Goal: Task Accomplishment & Management: Use online tool/utility

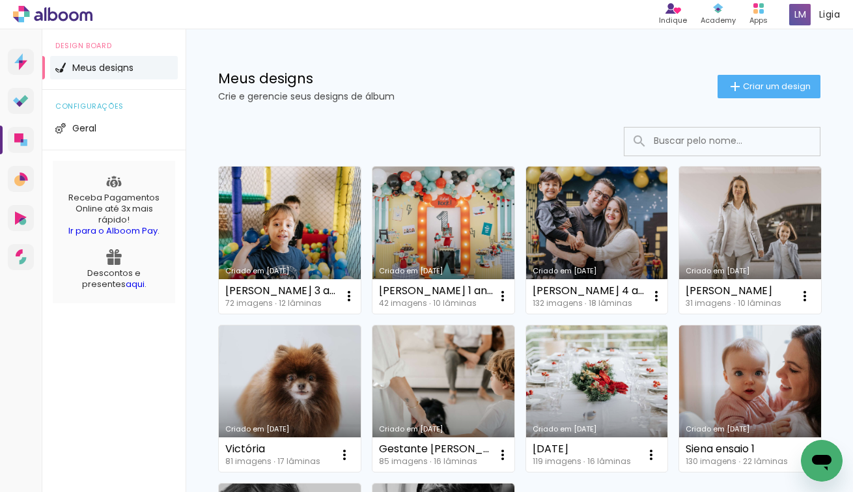
click at [737, 100] on div "Meus designs Crie e gerencie seus designs de álbum Criar um design" at bounding box center [518, 71] width 667 height 85
click at [741, 93] on paper-button "Criar um design" at bounding box center [768, 86] width 103 height 23
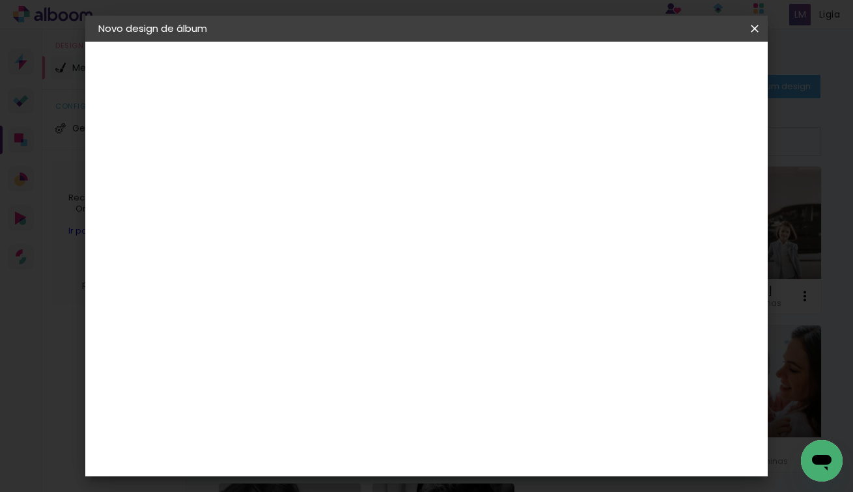
click at [311, 180] on input at bounding box center [311, 175] width 0 height 20
type input "[PERSON_NAME] 4 anos"
type paper-input "[PERSON_NAME] 4 anos"
click at [0, 0] on slot "Avançar" at bounding box center [0, 0] width 0 height 0
click at [410, 244] on input at bounding box center [344, 247] width 131 height 16
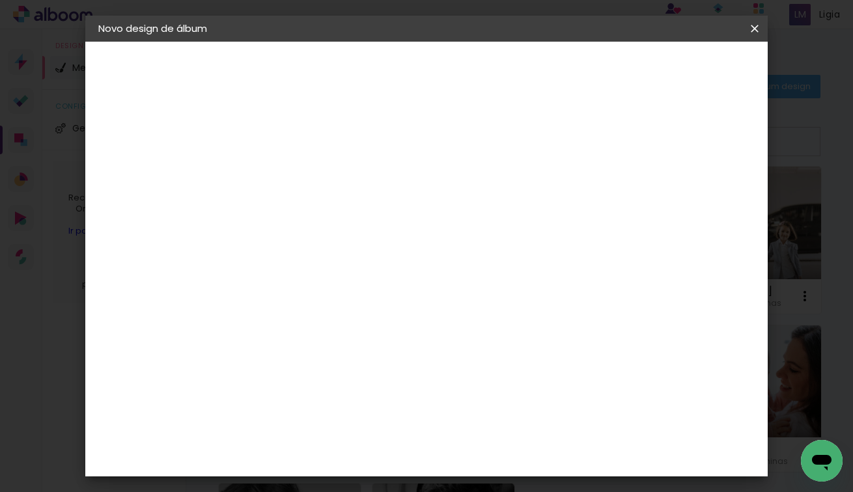
type input "digi"
type paper-input "digi"
click at [382, 305] on paper-item "Digipix Pro" at bounding box center [331, 297] width 115 height 34
click at [520, 77] on paper-button "Avançar" at bounding box center [488, 69] width 64 height 22
click at [362, 221] on input "text" at bounding box center [336, 227] width 51 height 20
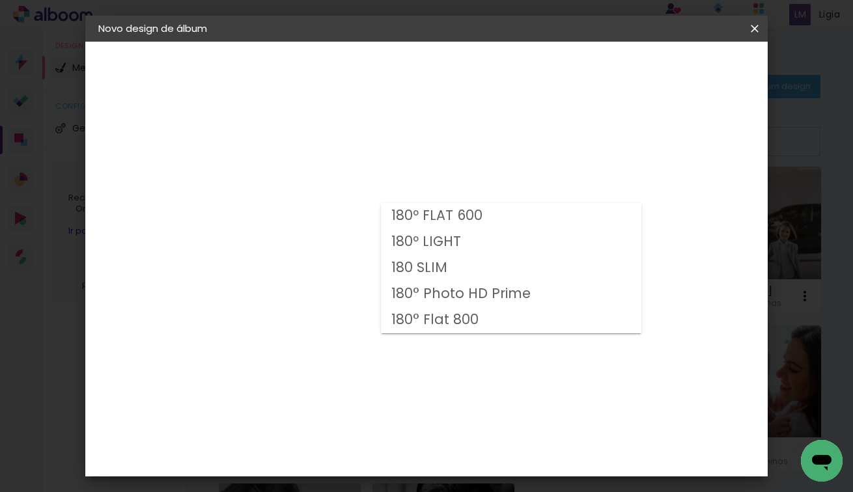
click at [493, 224] on paper-item "180º FLAT 600" at bounding box center [511, 216] width 260 height 26
type input "180º FLAT 600"
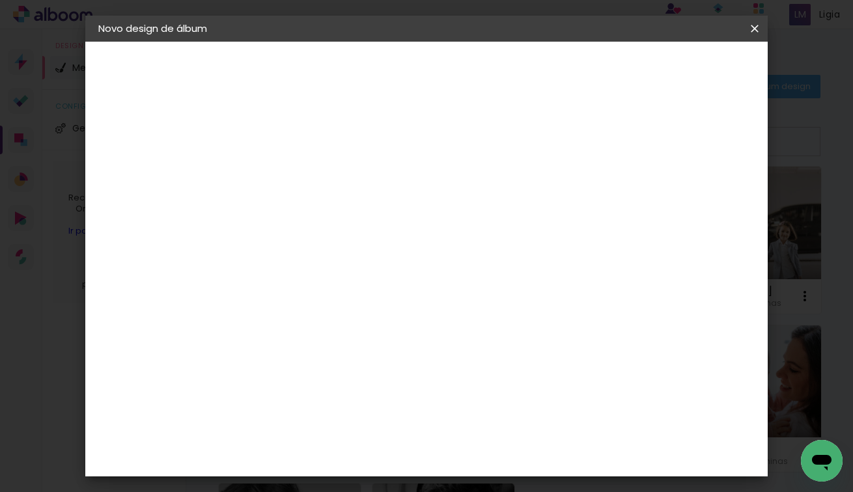
scroll to position [56, 0]
click at [399, 459] on span "25.0 × 25.0" at bounding box center [368, 476] width 61 height 34
click at [0, 0] on slot "Avançar" at bounding box center [0, 0] width 0 height 0
click at [683, 73] on span "Iniciar design" at bounding box center [652, 68] width 59 height 9
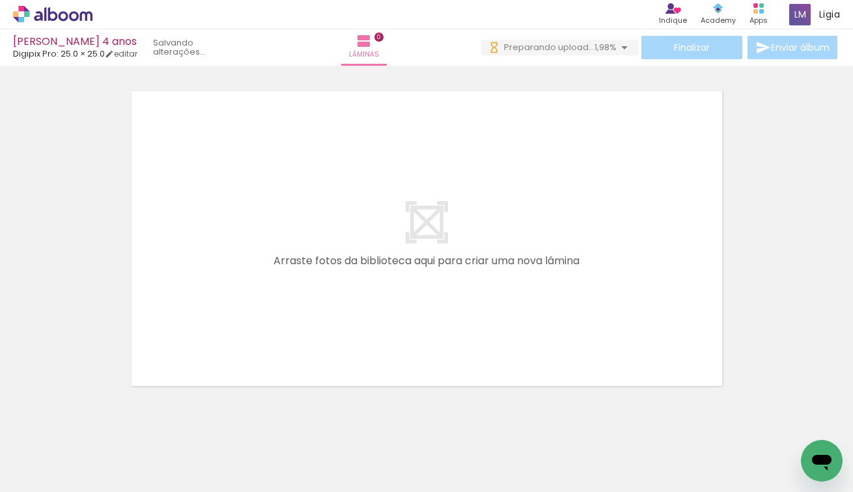
click at [756, 150] on div at bounding box center [426, 222] width 853 height 336
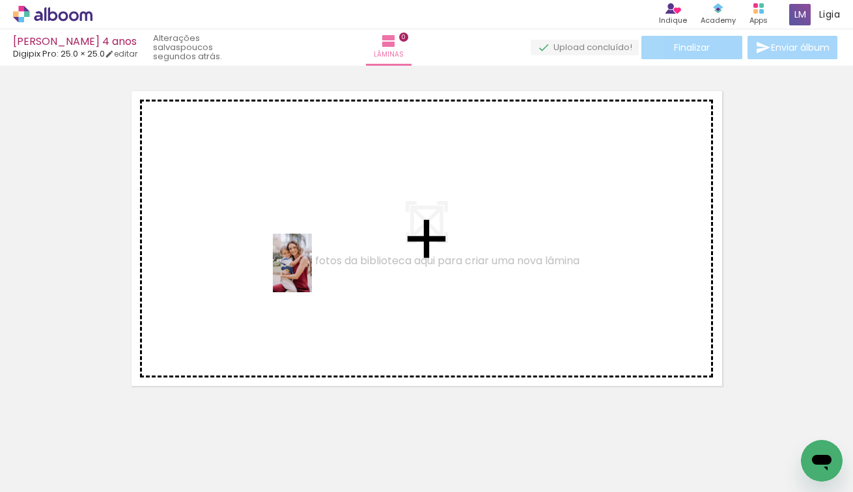
drag, startPoint x: 215, startPoint y: 439, endPoint x: 318, endPoint y: 266, distance: 201.0
click at [317, 267] on quentale-workspace at bounding box center [426, 246] width 853 height 492
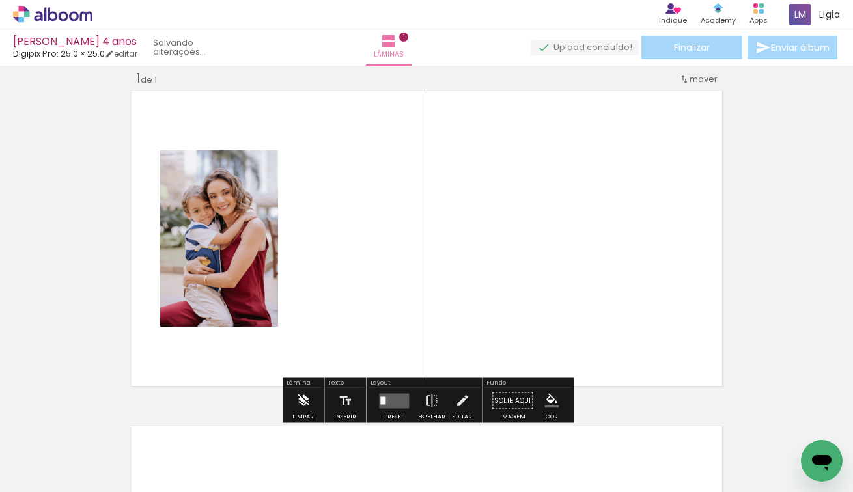
scroll to position [16, 0]
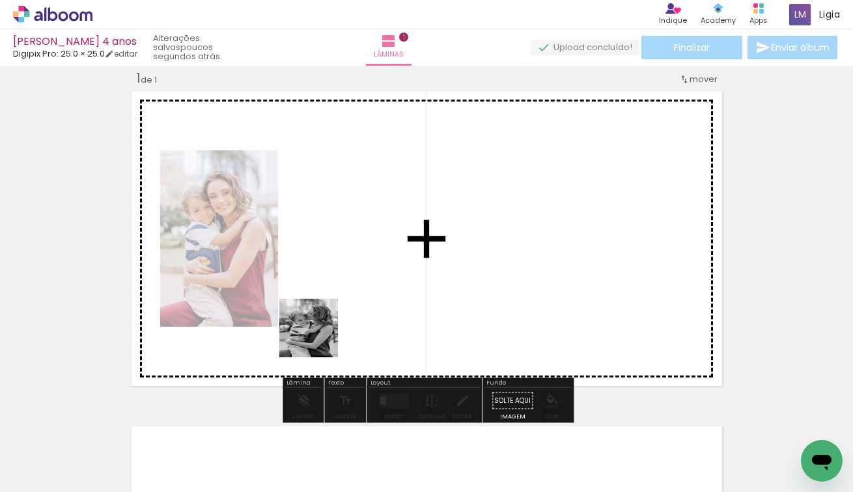
drag, startPoint x: 288, startPoint y: 439, endPoint x: 325, endPoint y: 318, distance: 127.2
click at [325, 318] on quentale-workspace at bounding box center [426, 246] width 853 height 492
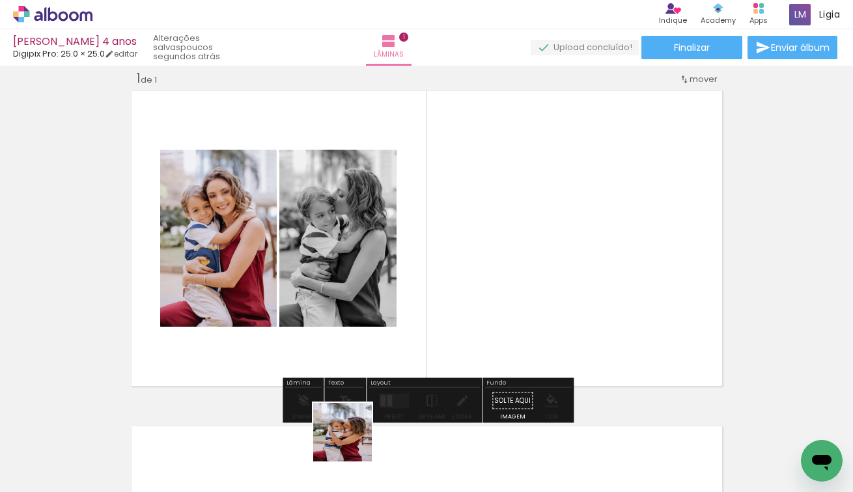
drag, startPoint x: 352, startPoint y: 458, endPoint x: 357, endPoint y: 312, distance: 145.9
click at [357, 312] on quentale-workspace at bounding box center [426, 246] width 853 height 492
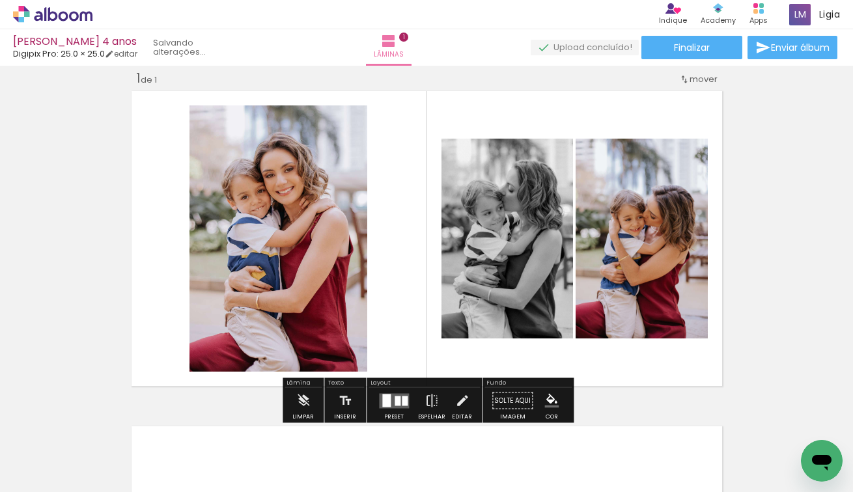
drag, startPoint x: 430, startPoint y: 454, endPoint x: 430, endPoint y: 308, distance: 146.4
click at [430, 308] on quentale-workspace at bounding box center [426, 246] width 853 height 492
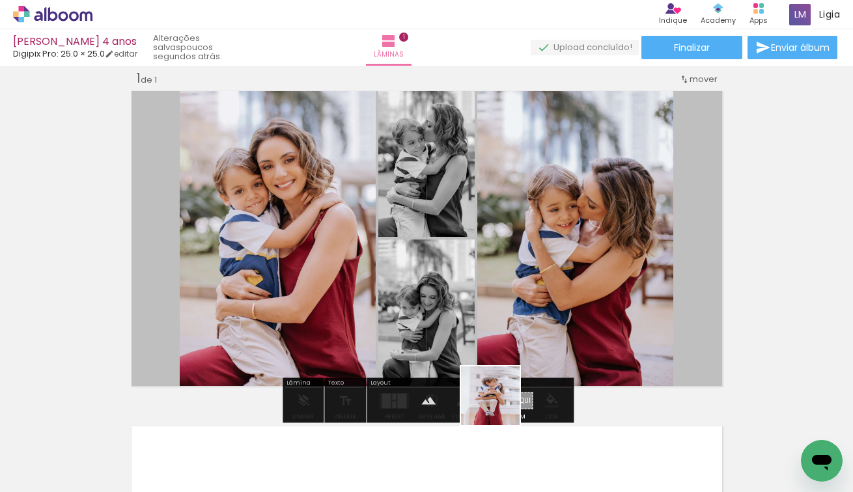
drag, startPoint x: 505, startPoint y: 446, endPoint x: 493, endPoint y: 320, distance: 127.5
click at [493, 320] on quentale-workspace at bounding box center [426, 246] width 853 height 492
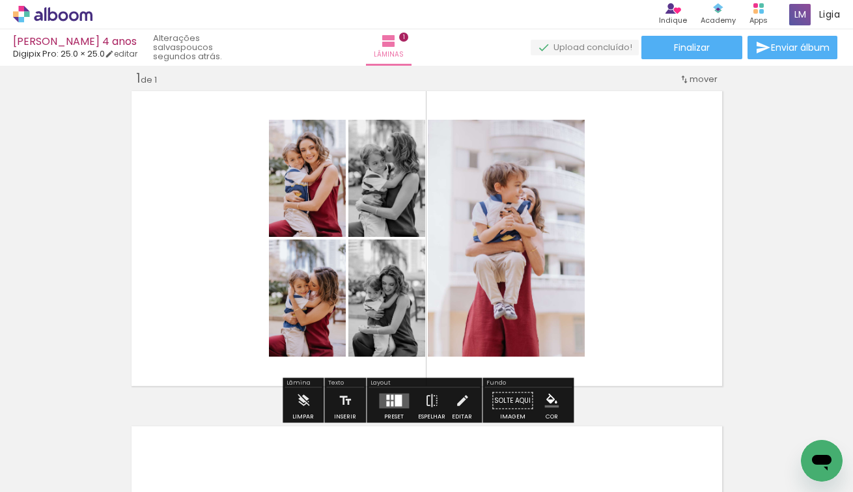
drag, startPoint x: 587, startPoint y: 437, endPoint x: 579, endPoint y: 265, distance: 172.7
click at [578, 266] on quentale-workspace at bounding box center [426, 246] width 853 height 492
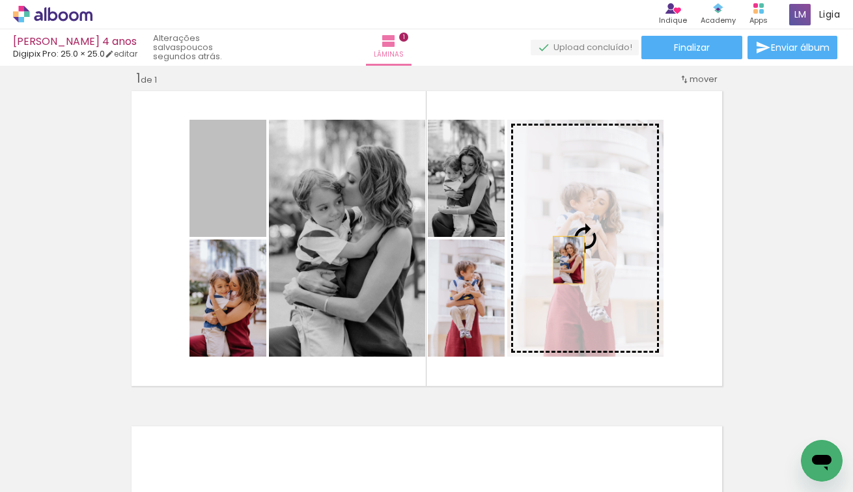
drag, startPoint x: 212, startPoint y: 176, endPoint x: 568, endPoint y: 259, distance: 364.8
click at [0, 0] on slot at bounding box center [0, 0] width 0 height 0
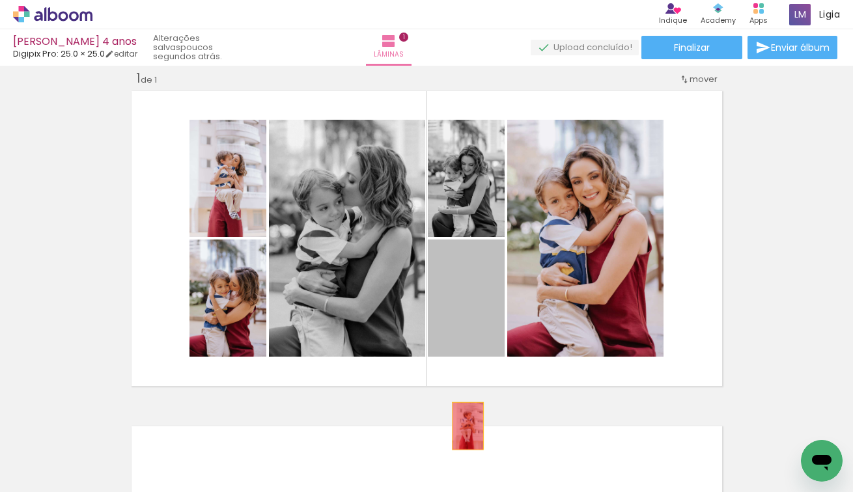
drag, startPoint x: 478, startPoint y: 301, endPoint x: 467, endPoint y: 487, distance: 186.5
click at [467, 487] on quentale-workspace at bounding box center [426, 246] width 853 height 492
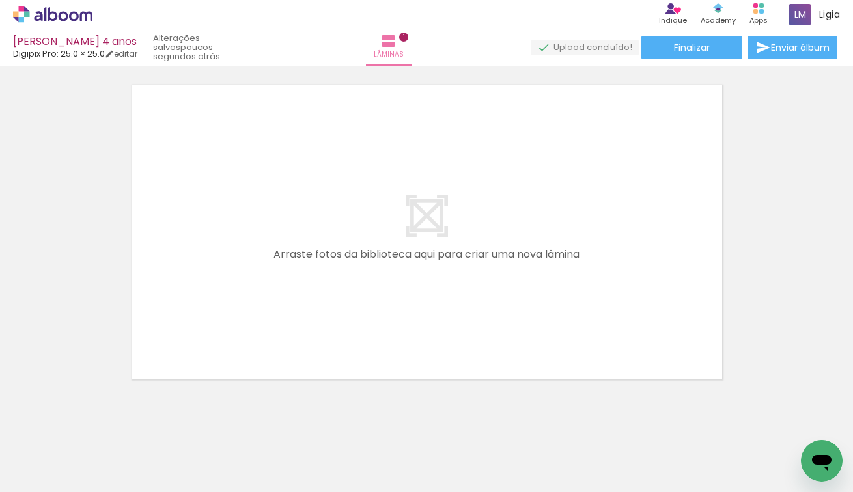
scroll to position [0, 288]
click at [107, 467] on iron-horizontal-list at bounding box center [94, 451] width 26 height 81
click at [107, 441] on iron-horizontal-list at bounding box center [94, 451] width 26 height 81
click at [107, 442] on iron-horizontal-list at bounding box center [94, 451] width 26 height 81
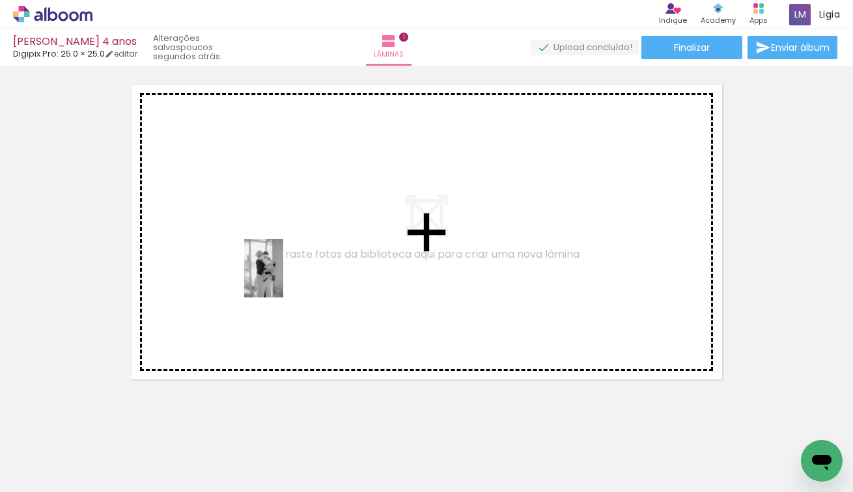
drag, startPoint x: 137, startPoint y: 451, endPoint x: 283, endPoint y: 278, distance: 226.7
click at [283, 278] on quentale-workspace at bounding box center [426, 246] width 853 height 492
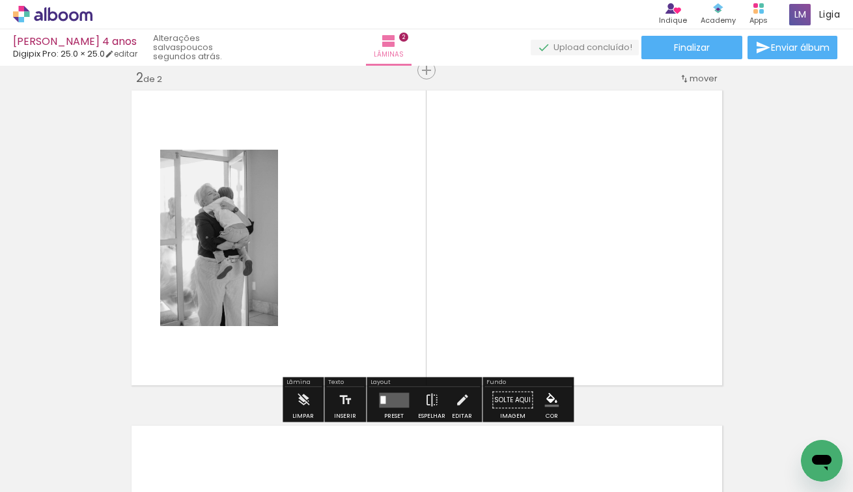
scroll to position [351, 0]
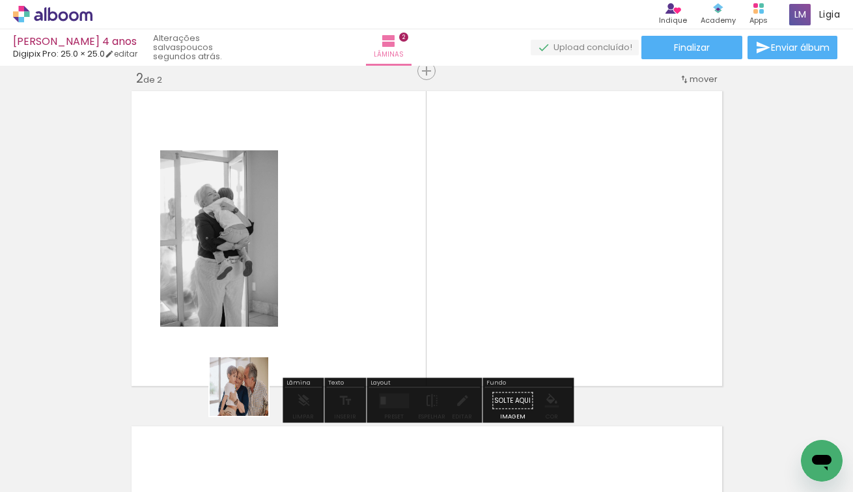
drag, startPoint x: 224, startPoint y: 446, endPoint x: 317, endPoint y: 307, distance: 167.5
click at [318, 307] on quentale-workspace at bounding box center [426, 246] width 853 height 492
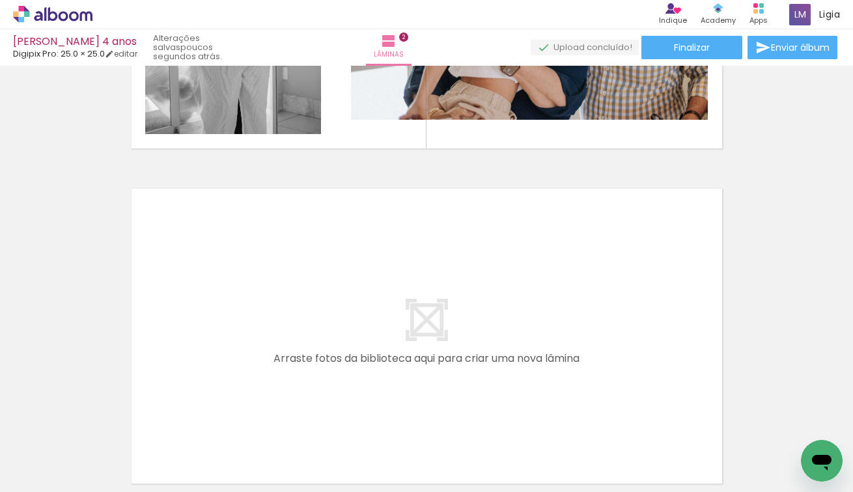
scroll to position [0, 159]
drag, startPoint x: 198, startPoint y: 451, endPoint x: 232, endPoint y: 349, distance: 107.0
click at [232, 349] on quentale-workspace at bounding box center [426, 246] width 853 height 492
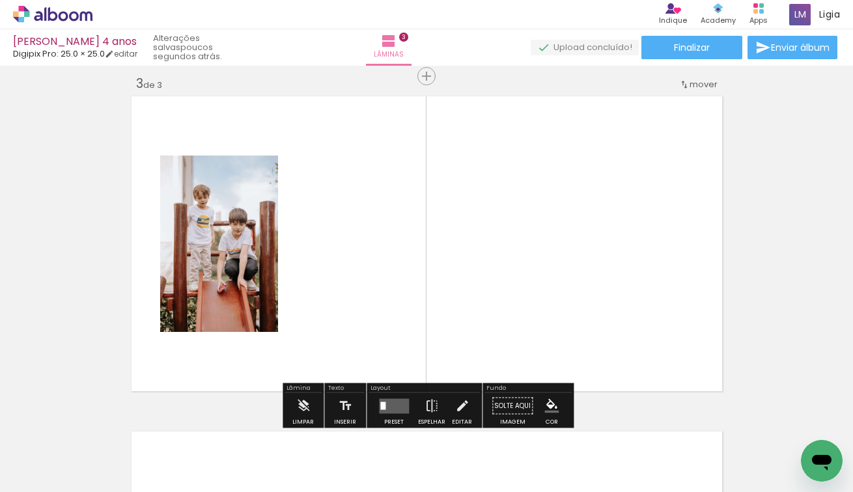
scroll to position [687, 0]
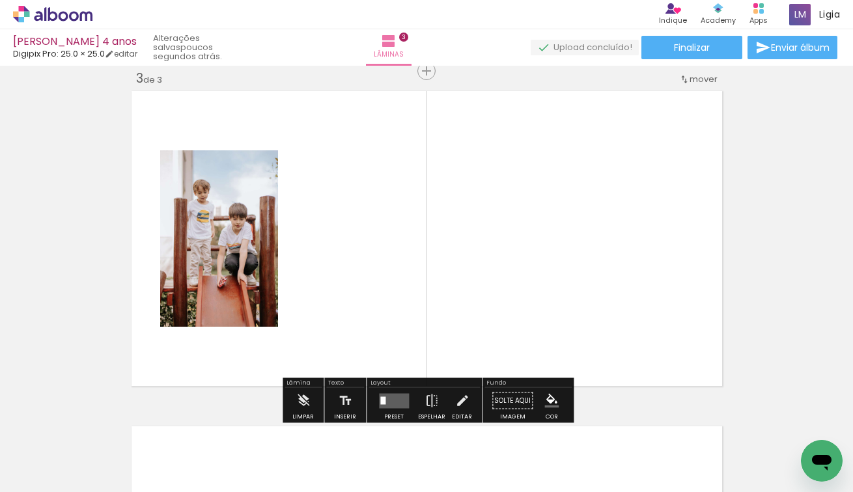
drag, startPoint x: 354, startPoint y: 448, endPoint x: 353, endPoint y: 287, distance: 160.8
click at [353, 287] on quentale-workspace at bounding box center [426, 246] width 853 height 492
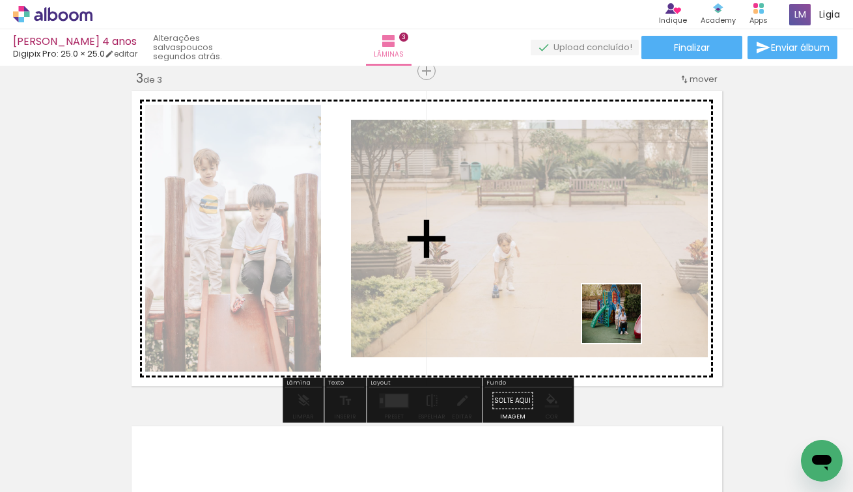
drag, startPoint x: 773, startPoint y: 450, endPoint x: 610, endPoint y: 312, distance: 213.3
click at [610, 312] on quentale-workspace at bounding box center [426, 246] width 853 height 492
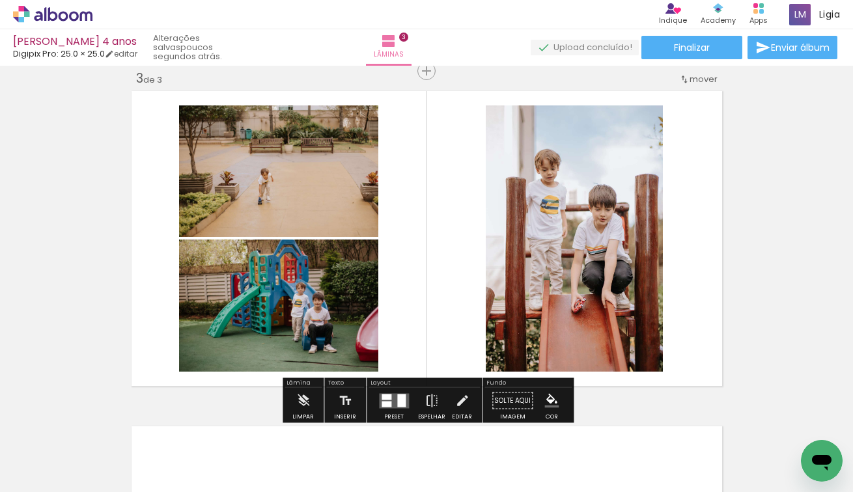
scroll to position [0, 306]
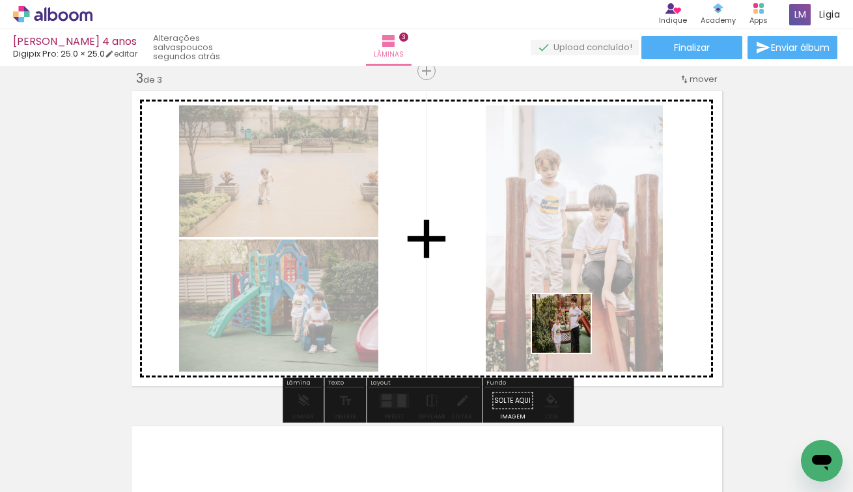
drag, startPoint x: 700, startPoint y: 458, endPoint x: 571, endPoint y: 331, distance: 180.9
click at [571, 331] on quentale-workspace at bounding box center [426, 246] width 853 height 492
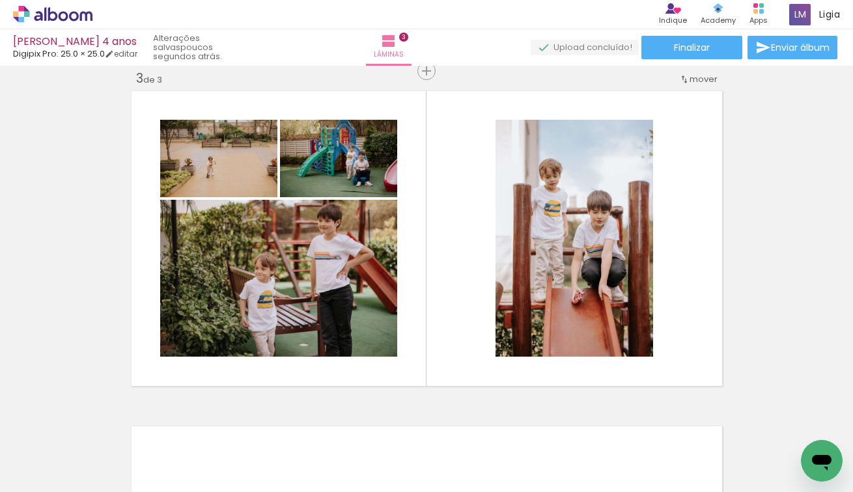
scroll to position [0, 778]
drag, startPoint x: 597, startPoint y: 463, endPoint x: 579, endPoint y: 292, distance: 172.8
click at [579, 292] on quentale-workspace at bounding box center [426, 246] width 853 height 492
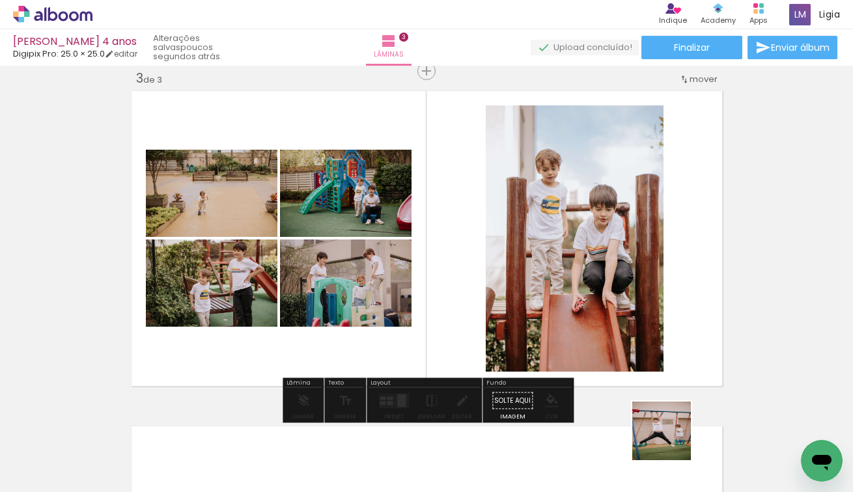
drag, startPoint x: 675, startPoint y: 454, endPoint x: 629, endPoint y: 301, distance: 159.8
click at [629, 301] on quentale-workspace at bounding box center [426, 246] width 853 height 492
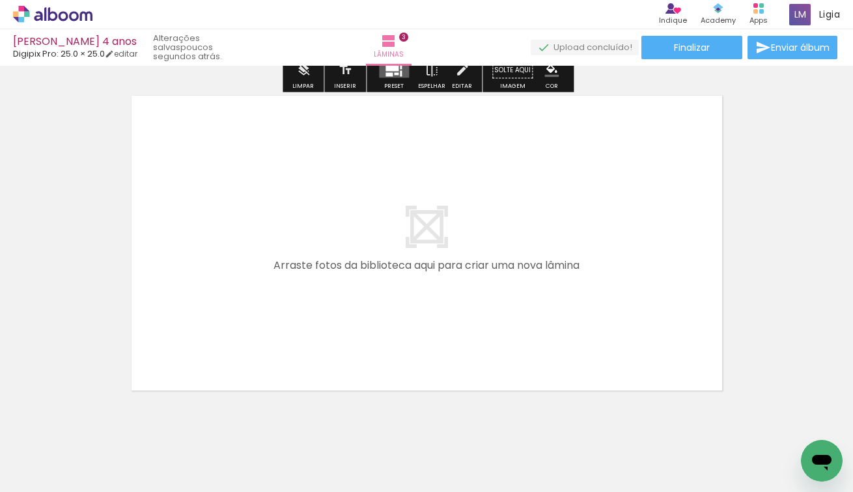
scroll to position [1018, 0]
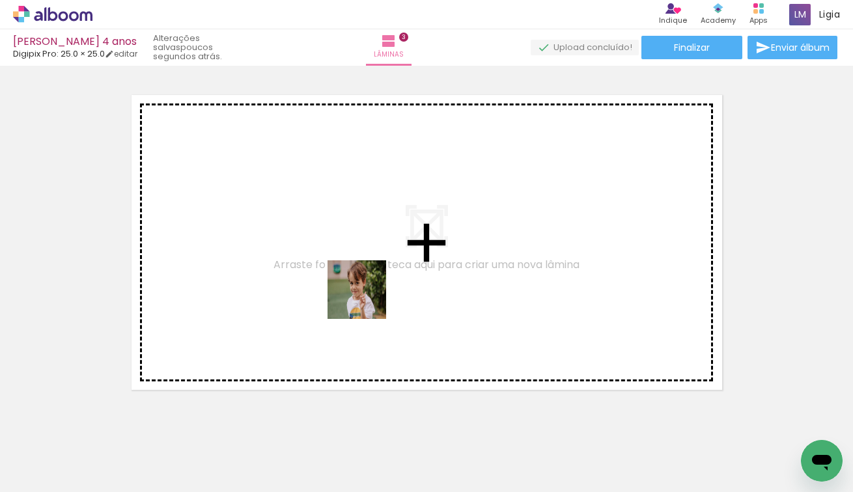
drag, startPoint x: 310, startPoint y: 458, endPoint x: 374, endPoint y: 290, distance: 179.8
click at [374, 290] on quentale-workspace at bounding box center [426, 246] width 853 height 492
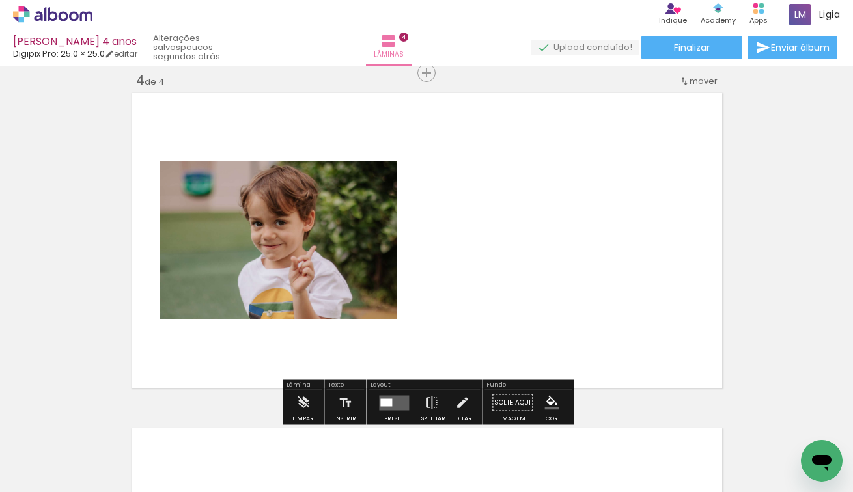
scroll to position [1022, 0]
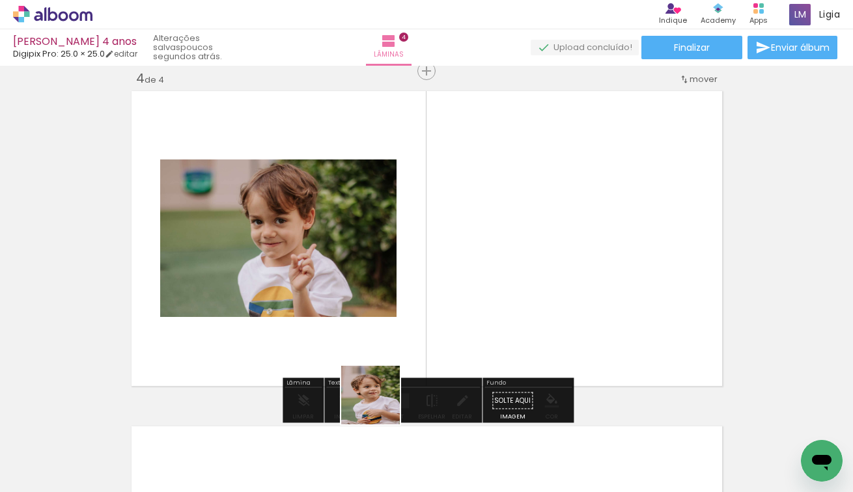
drag, startPoint x: 380, startPoint y: 440, endPoint x: 400, endPoint y: 241, distance: 200.2
click at [400, 241] on quentale-workspace at bounding box center [426, 246] width 853 height 492
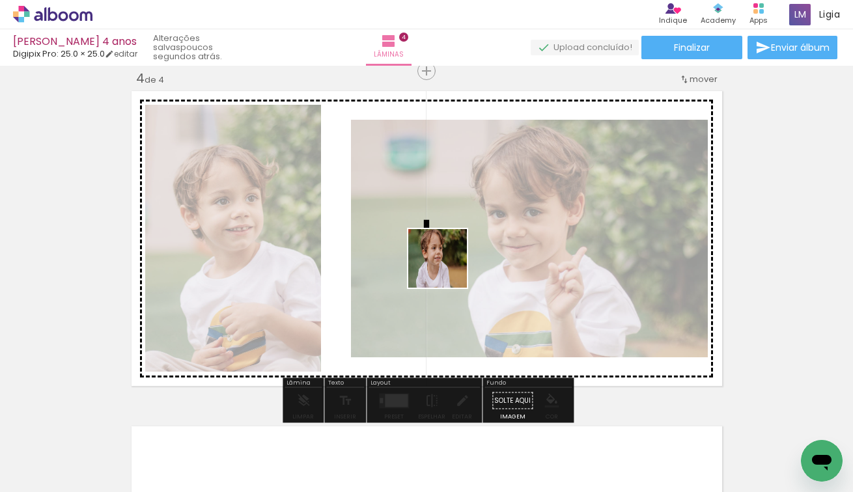
drag, startPoint x: 453, startPoint y: 421, endPoint x: 447, endPoint y: 254, distance: 166.7
click at [447, 254] on quentale-workspace at bounding box center [426, 246] width 853 height 492
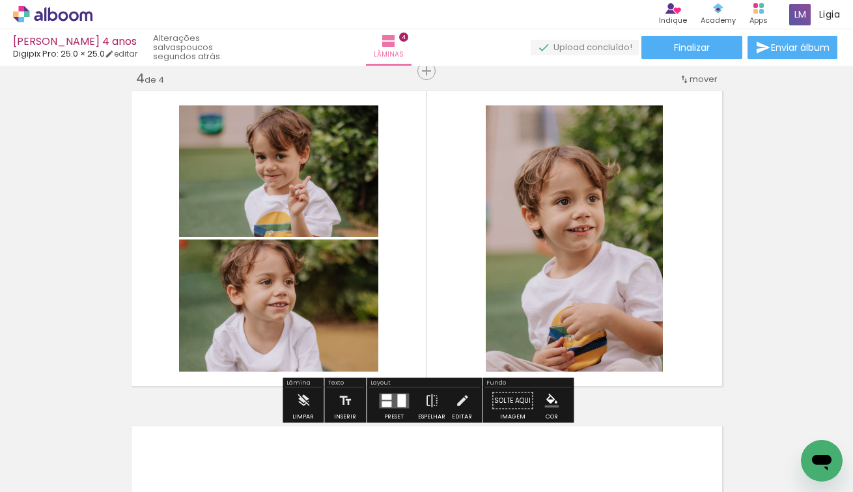
drag, startPoint x: 534, startPoint y: 451, endPoint x: 532, endPoint y: 269, distance: 182.2
click at [532, 269] on quentale-workspace at bounding box center [426, 246] width 853 height 492
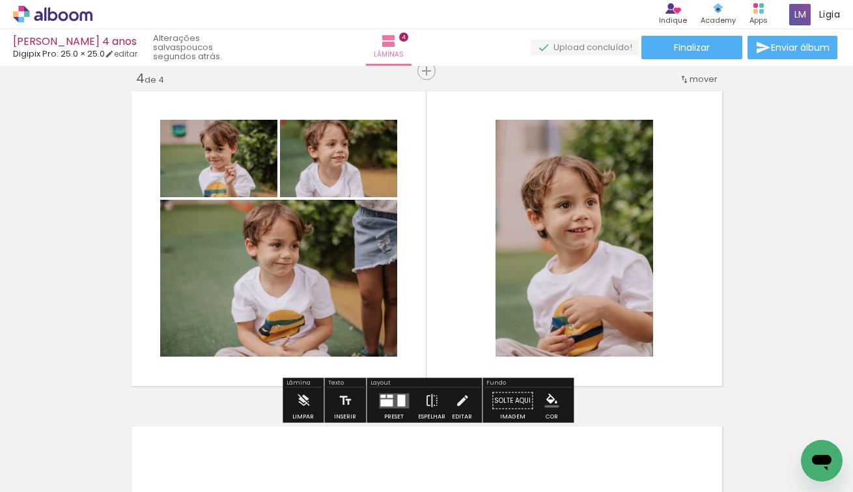
scroll to position [0, 442]
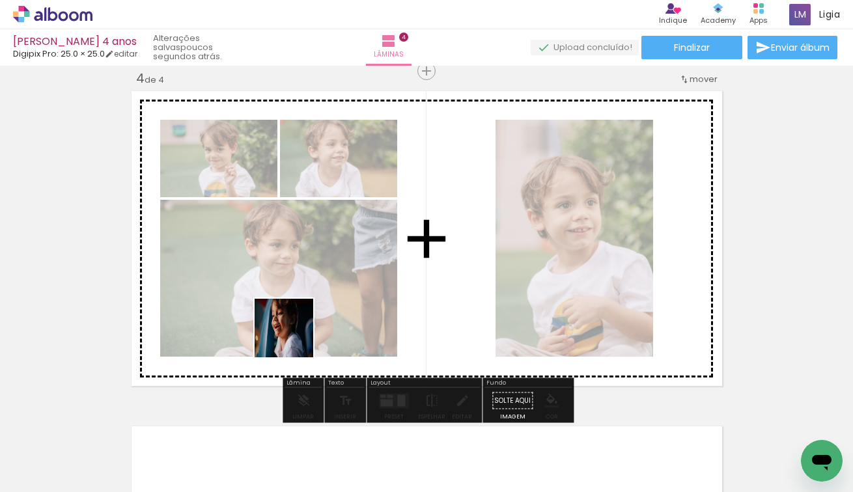
drag, startPoint x: 265, startPoint y: 458, endPoint x: 318, endPoint y: 270, distance: 195.3
click at [319, 269] on quentale-workspace at bounding box center [426, 246] width 853 height 492
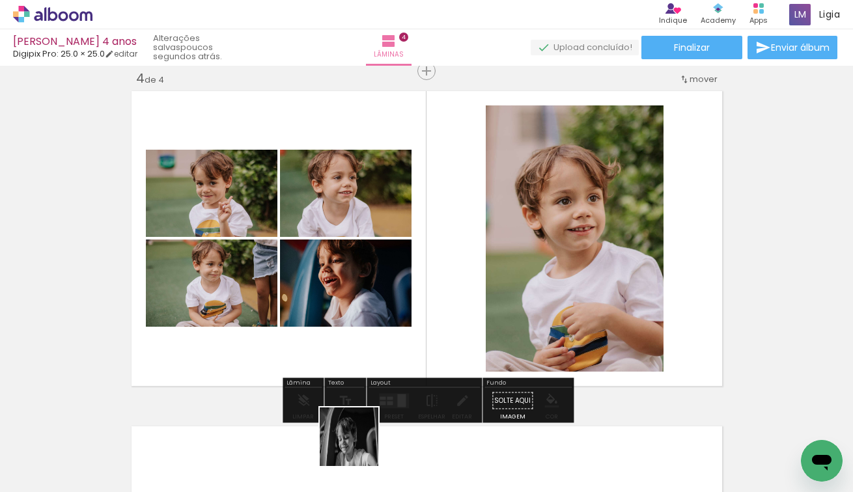
drag, startPoint x: 359, startPoint y: 461, endPoint x: 372, endPoint y: 303, distance: 158.7
click at [372, 303] on quentale-workspace at bounding box center [426, 246] width 853 height 492
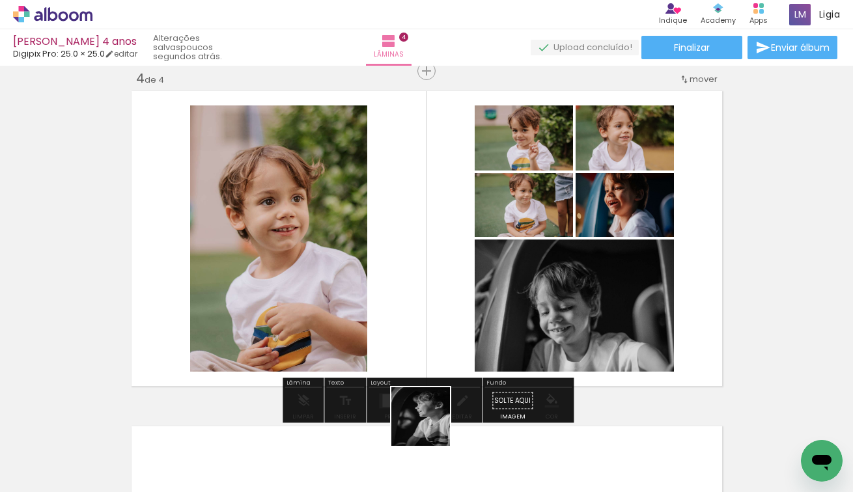
drag, startPoint x: 430, startPoint y: 463, endPoint x: 433, endPoint y: 309, distance: 153.6
click at [434, 309] on quentale-workspace at bounding box center [426, 246] width 853 height 492
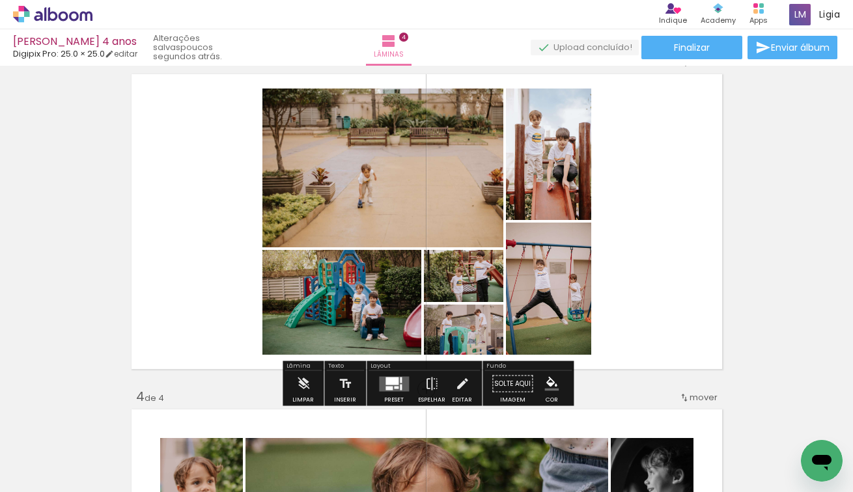
scroll to position [700, 0]
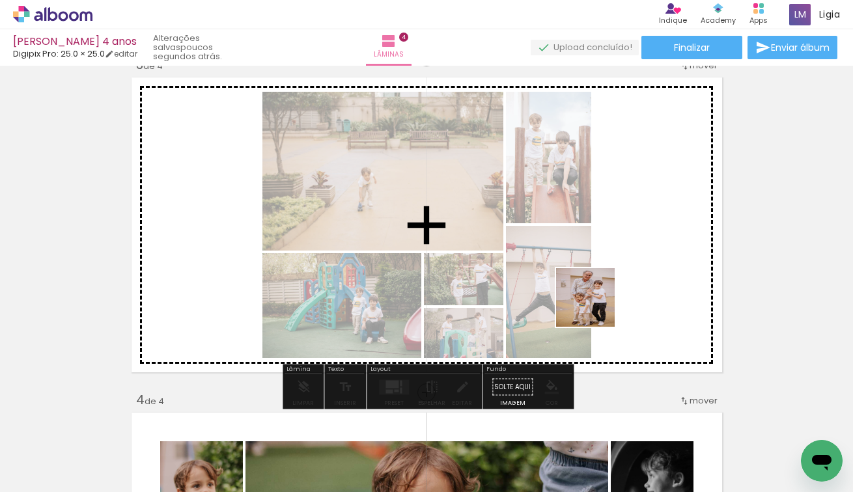
drag, startPoint x: 579, startPoint y: 453, endPoint x: 613, endPoint y: 259, distance: 196.9
click at [613, 261] on quentale-workspace at bounding box center [426, 246] width 853 height 492
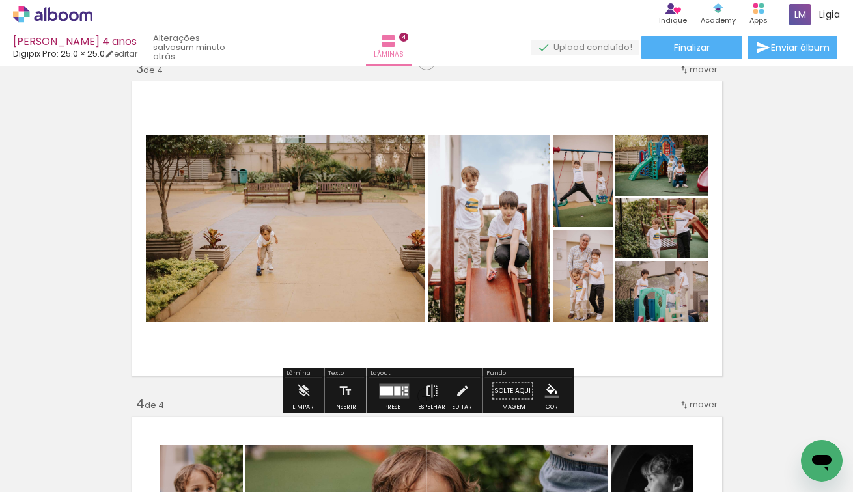
scroll to position [659, 0]
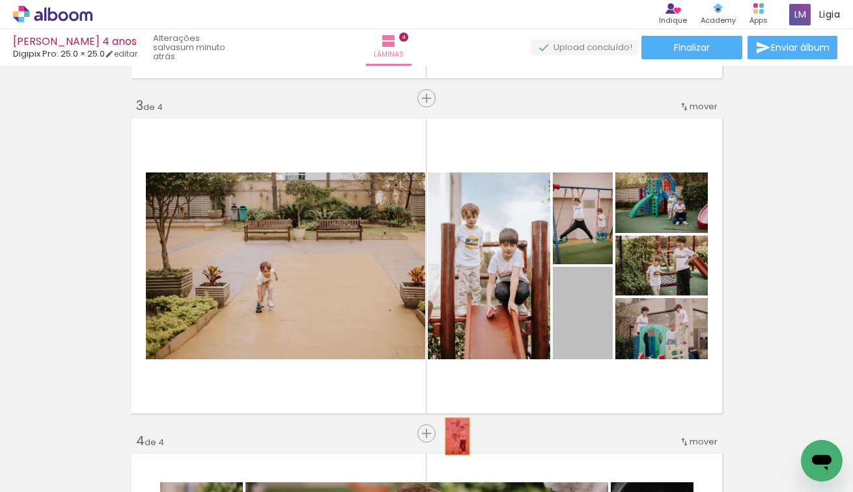
drag, startPoint x: 566, startPoint y: 323, endPoint x: 458, endPoint y: 436, distance: 156.5
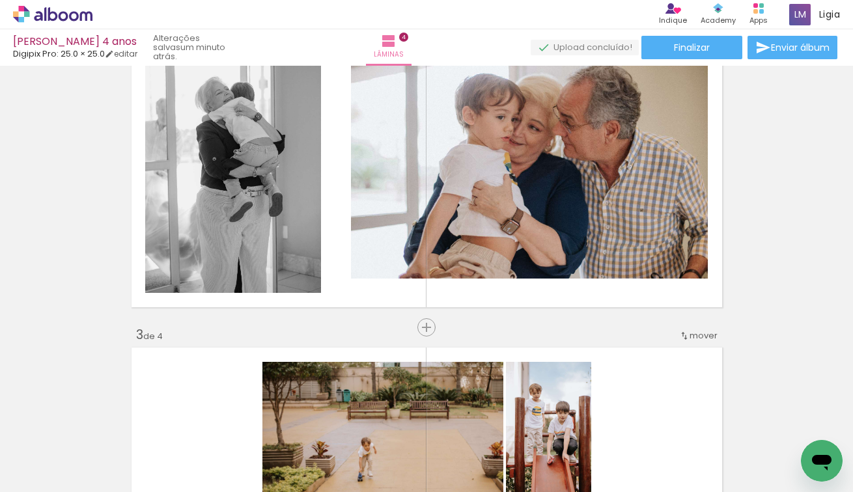
scroll to position [422, 0]
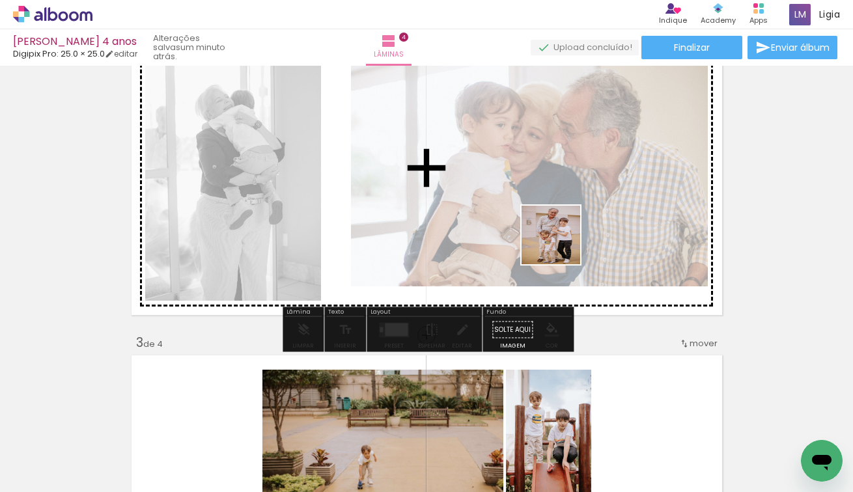
drag, startPoint x: 564, startPoint y: 444, endPoint x: 560, endPoint y: 237, distance: 207.0
click at [560, 237] on quentale-workspace at bounding box center [426, 246] width 853 height 492
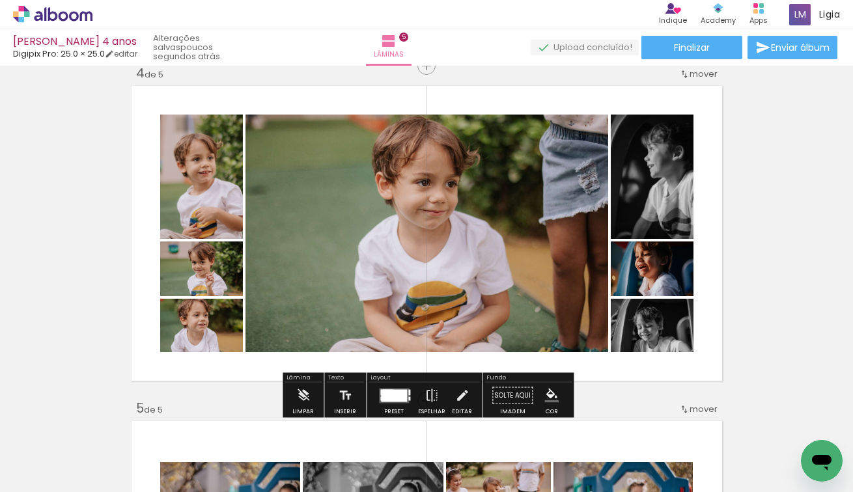
scroll to position [1013, 0]
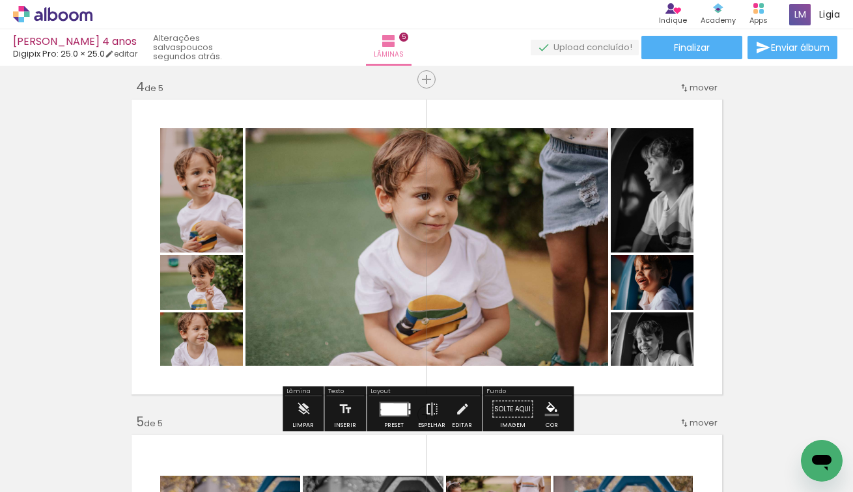
click at [686, 86] on iron-icon at bounding box center [684, 88] width 10 height 10
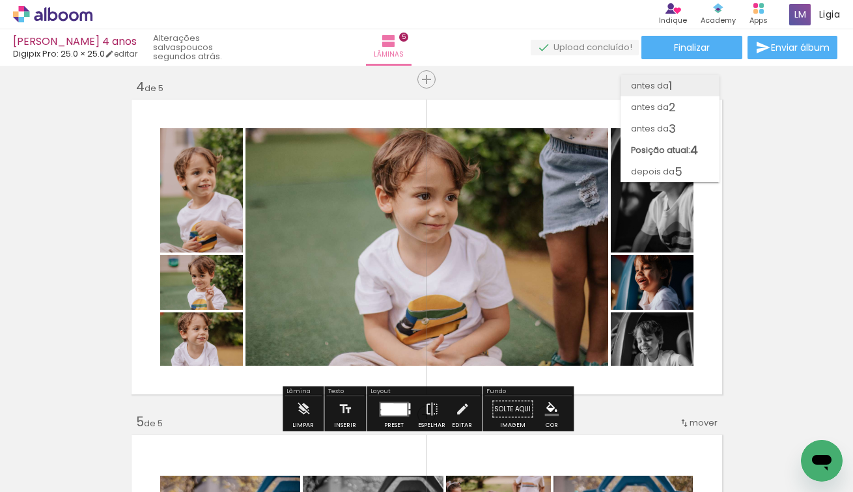
click at [686, 87] on paper-item "antes da 1" at bounding box center [669, 85] width 99 height 21
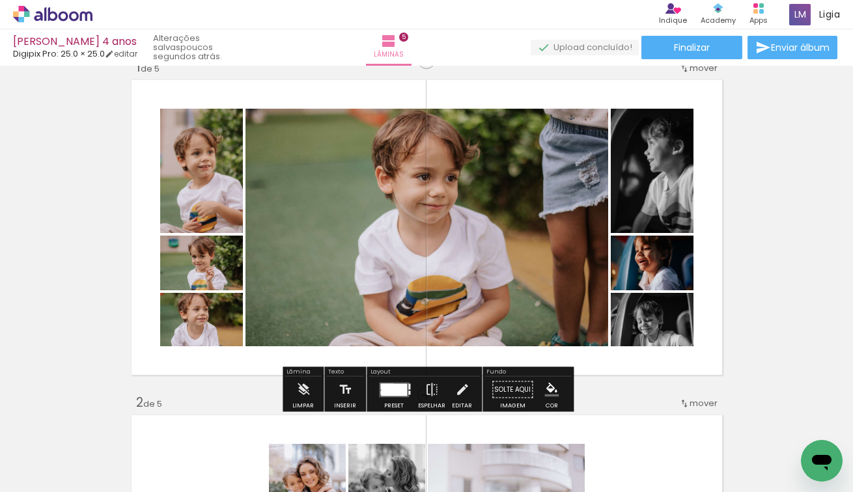
scroll to position [33, 0]
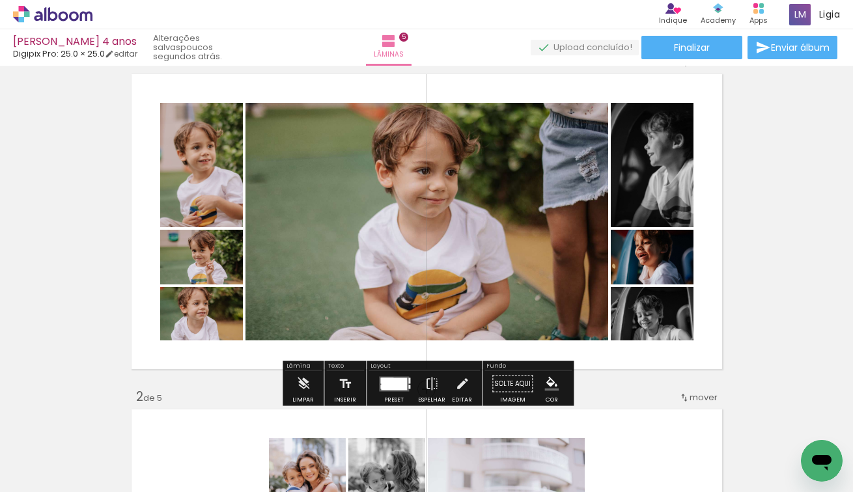
click at [390, 389] on div at bounding box center [394, 383] width 26 height 12
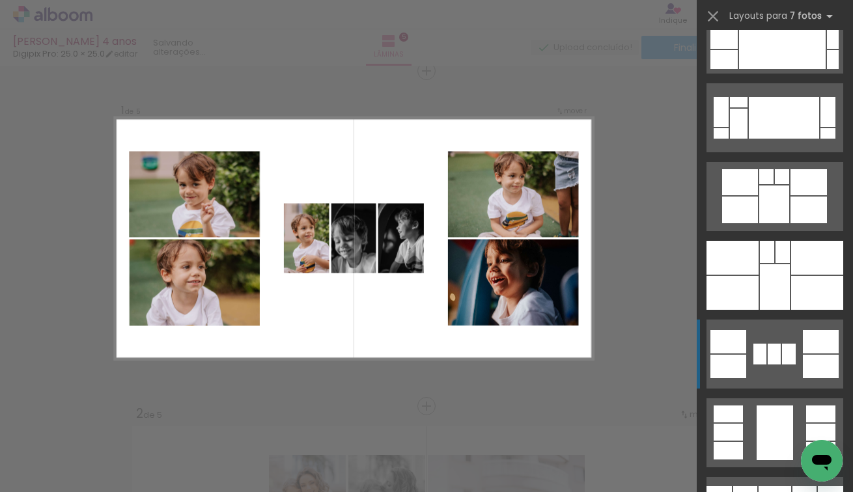
scroll to position [2825, 0]
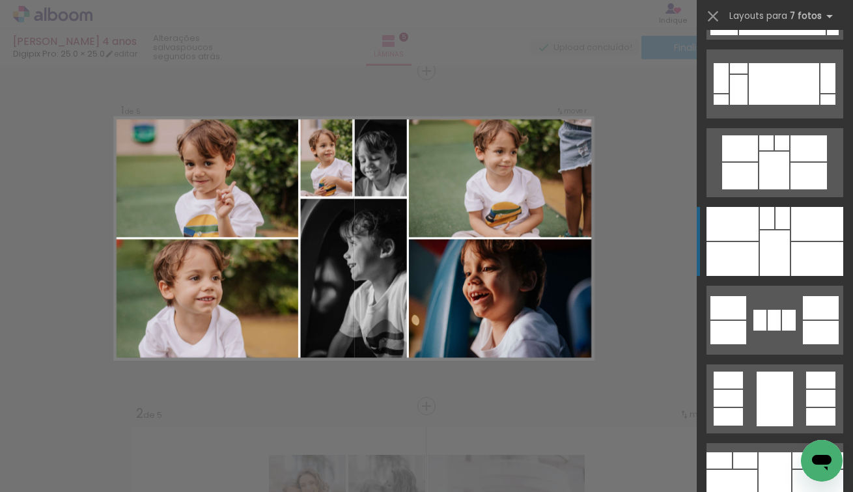
click at [814, 256] on div at bounding box center [817, 259] width 52 height 34
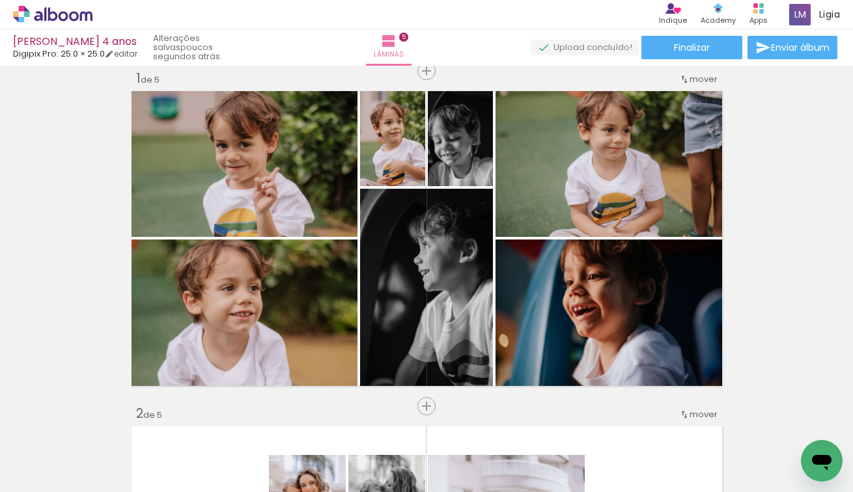
scroll to position [2825, 0]
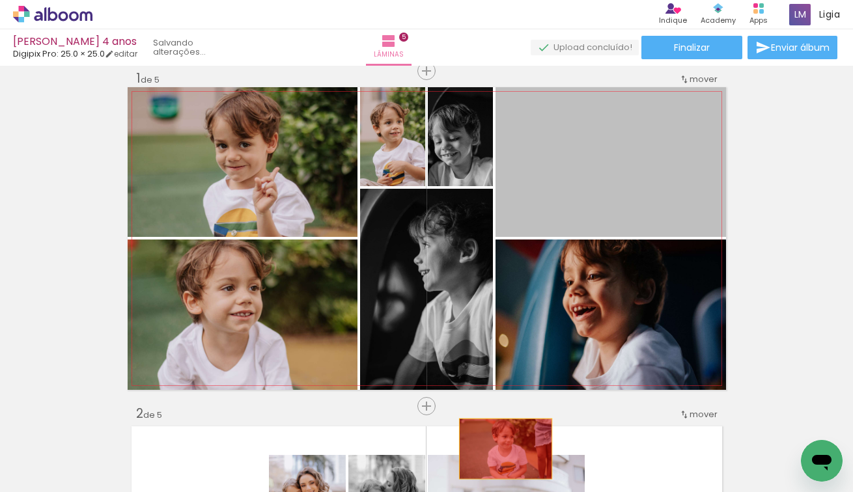
drag, startPoint x: 668, startPoint y: 181, endPoint x: 505, endPoint y: 447, distance: 312.3
click at [505, 447] on quentale-workspace at bounding box center [426, 246] width 853 height 492
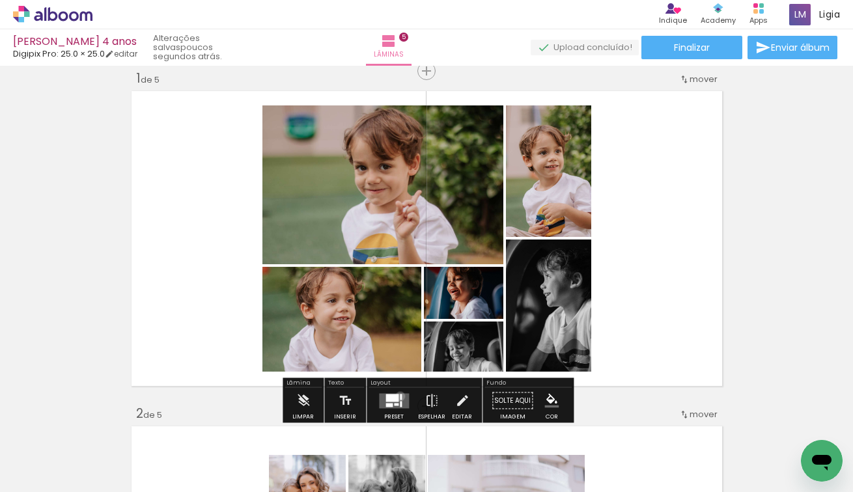
click at [400, 396] on div at bounding box center [401, 397] width 2 height 6
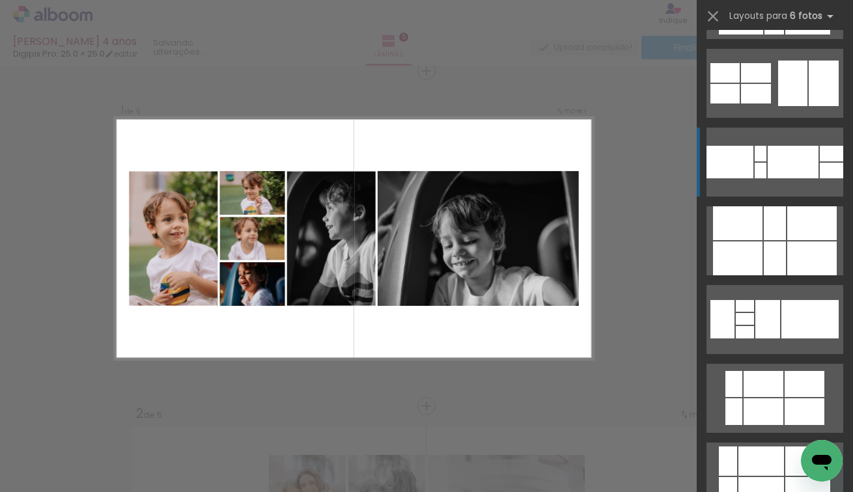
scroll to position [1110, 0]
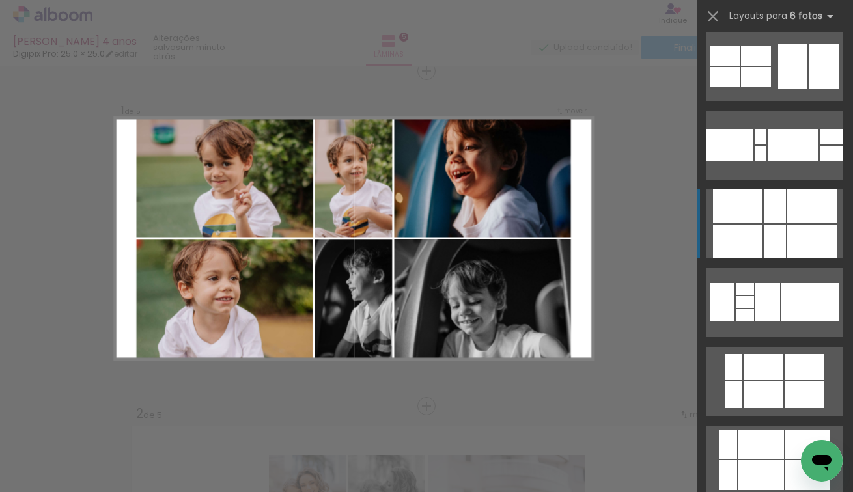
click at [799, 220] on div at bounding box center [811, 206] width 49 height 34
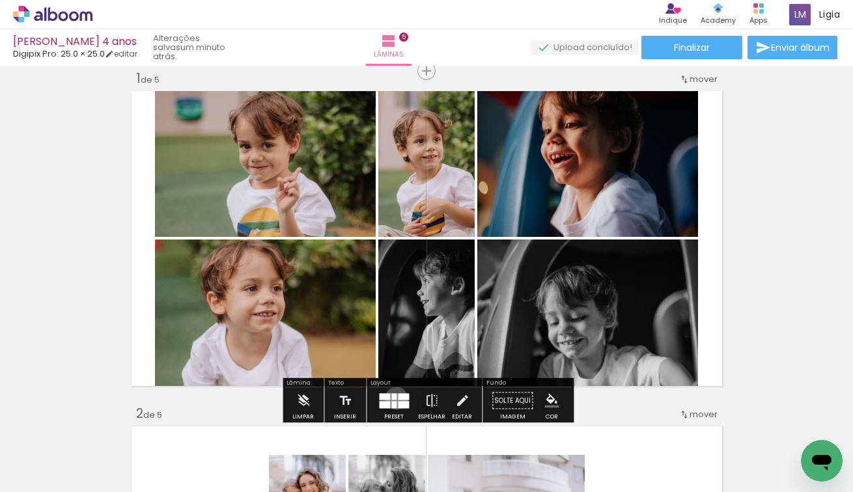
click at [393, 398] on div at bounding box center [393, 396] width 5 height 7
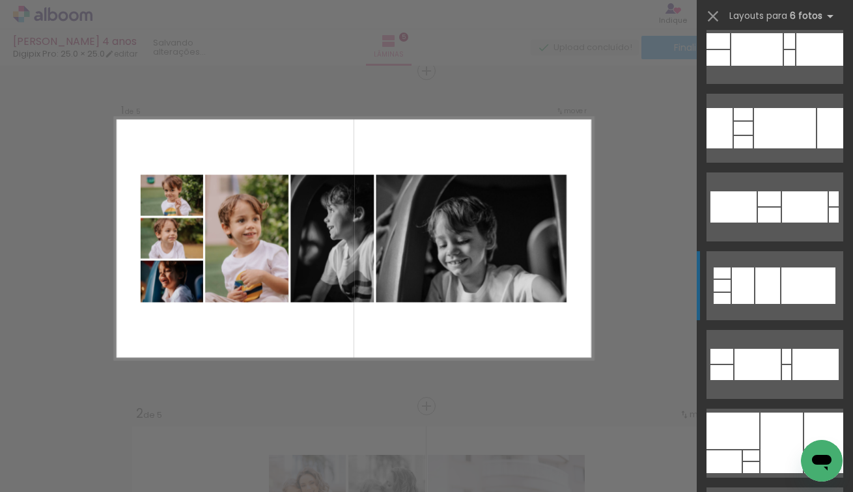
scroll to position [2319, 0]
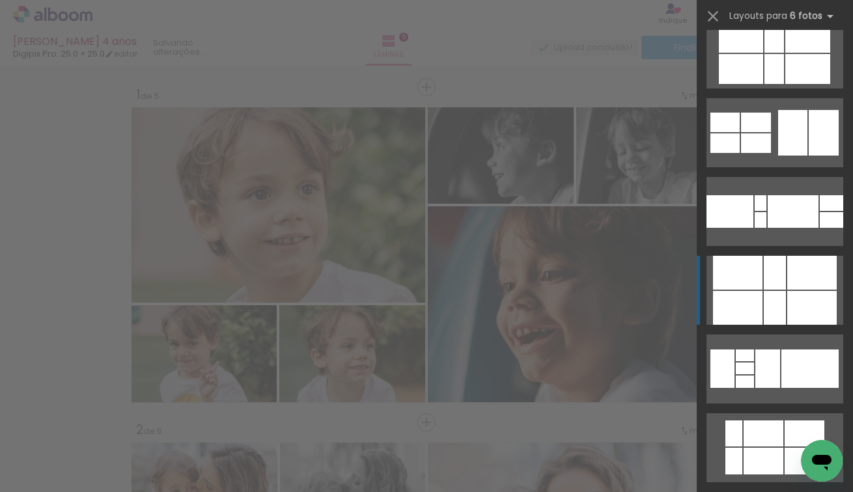
scroll to position [0, 301]
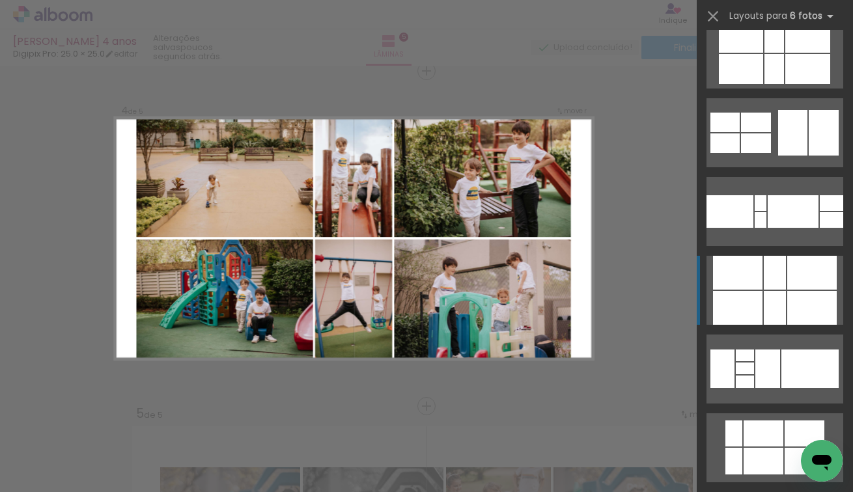
click at [775, 306] on div at bounding box center [774, 308] width 22 height 34
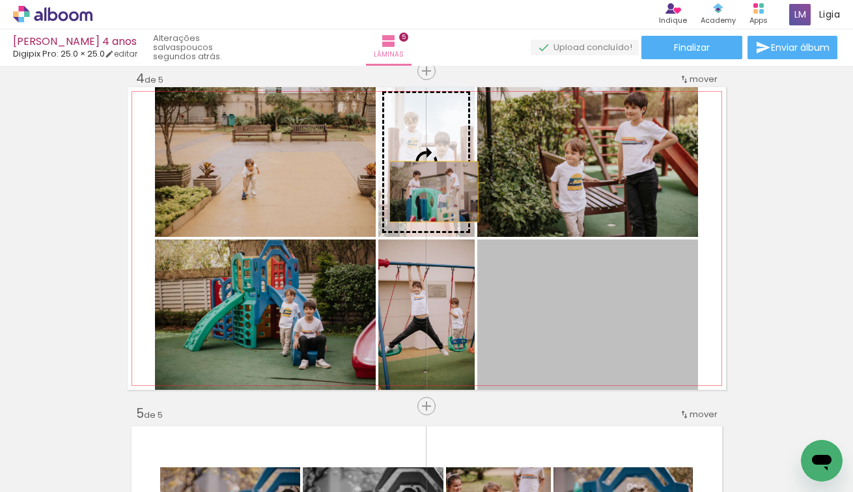
drag, startPoint x: 657, startPoint y: 353, endPoint x: 433, endPoint y: 193, distance: 275.6
click at [0, 0] on slot at bounding box center [0, 0] width 0 height 0
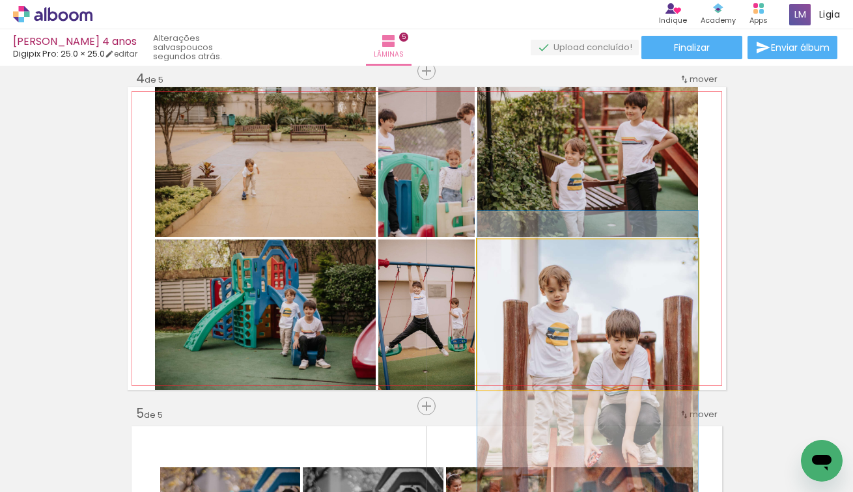
drag, startPoint x: 628, startPoint y: 325, endPoint x: 628, endPoint y: 385, distance: 60.5
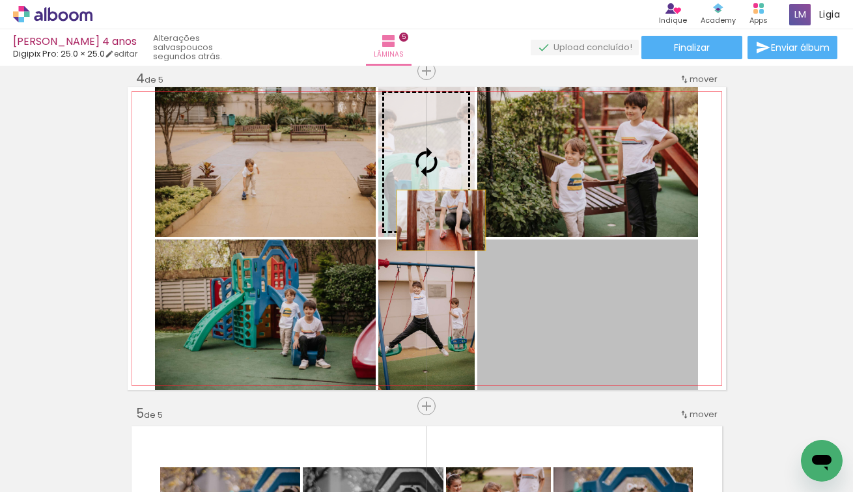
drag, startPoint x: 624, startPoint y: 340, endPoint x: 433, endPoint y: 213, distance: 229.6
click at [0, 0] on slot at bounding box center [0, 0] width 0 height 0
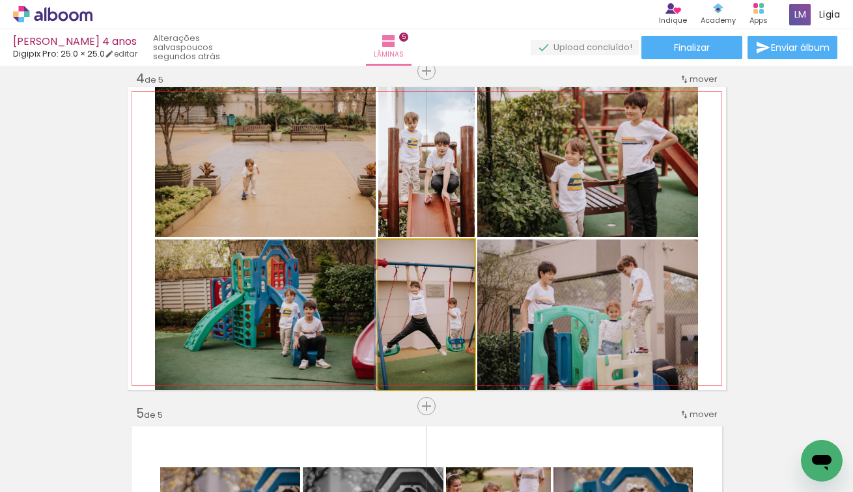
drag, startPoint x: 456, startPoint y: 293, endPoint x: 454, endPoint y: 284, distance: 8.9
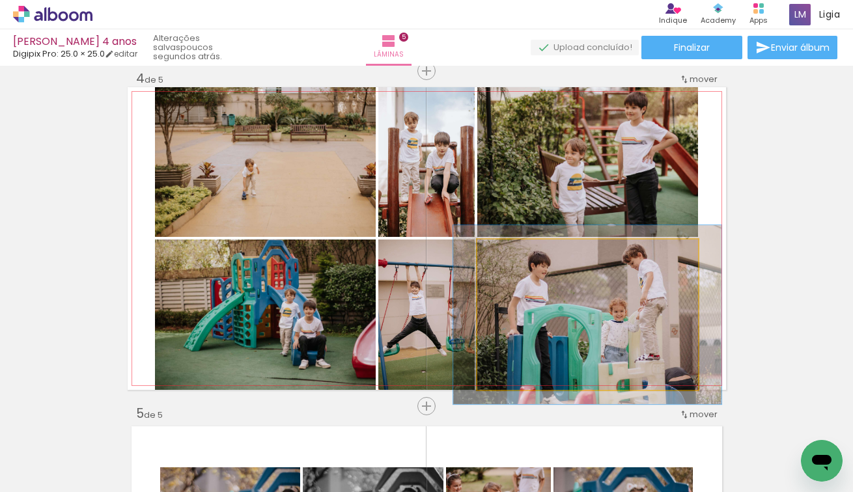
drag, startPoint x: 506, startPoint y: 254, endPoint x: 515, endPoint y: 254, distance: 9.1
click at [515, 254] on div at bounding box center [516, 253] width 12 height 12
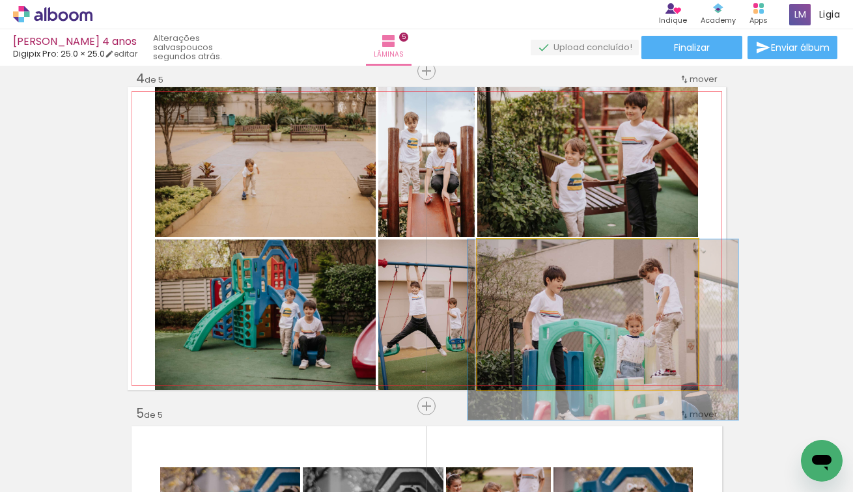
drag, startPoint x: 554, startPoint y: 315, endPoint x: 569, endPoint y: 342, distance: 31.2
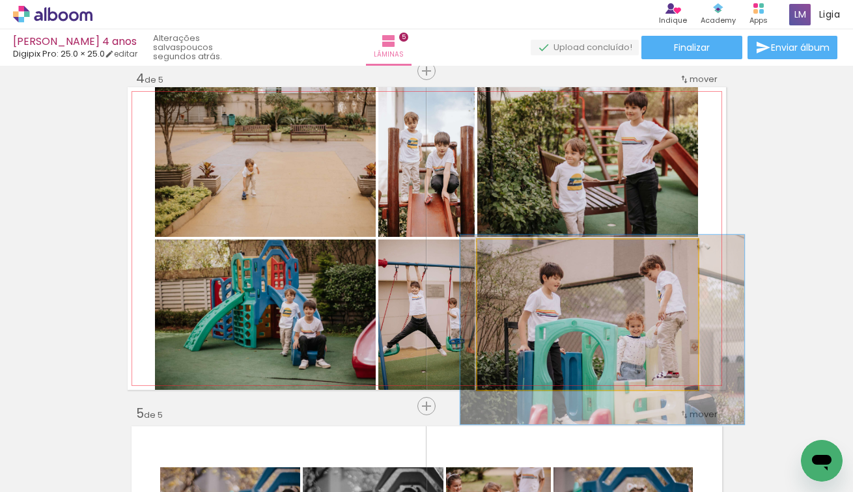
type paper-slider "126"
click at [521, 251] on div at bounding box center [521, 253] width 12 height 12
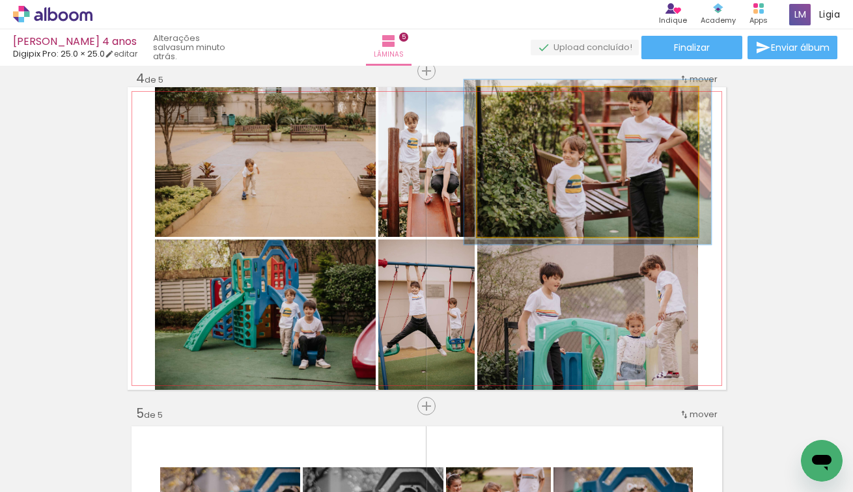
type paper-slider "110"
click at [518, 102] on div at bounding box center [511, 100] width 21 height 21
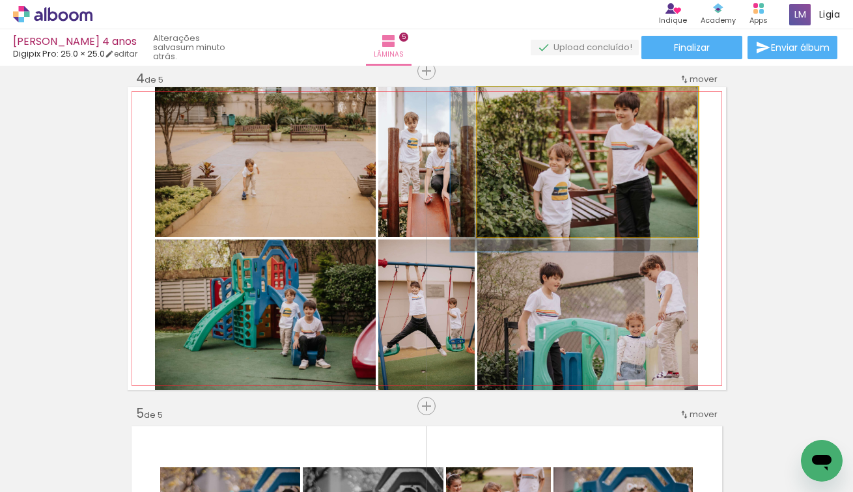
drag, startPoint x: 558, startPoint y: 145, endPoint x: 543, endPoint y: 167, distance: 26.6
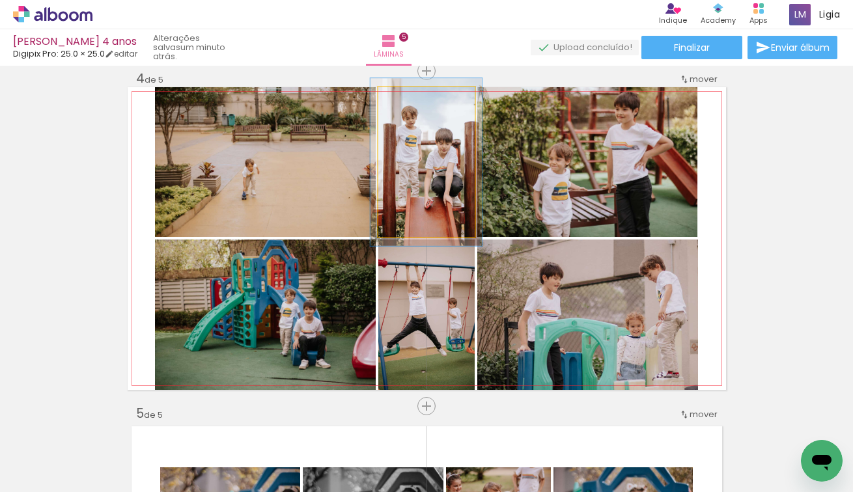
click at [415, 101] on div at bounding box center [414, 101] width 12 height 12
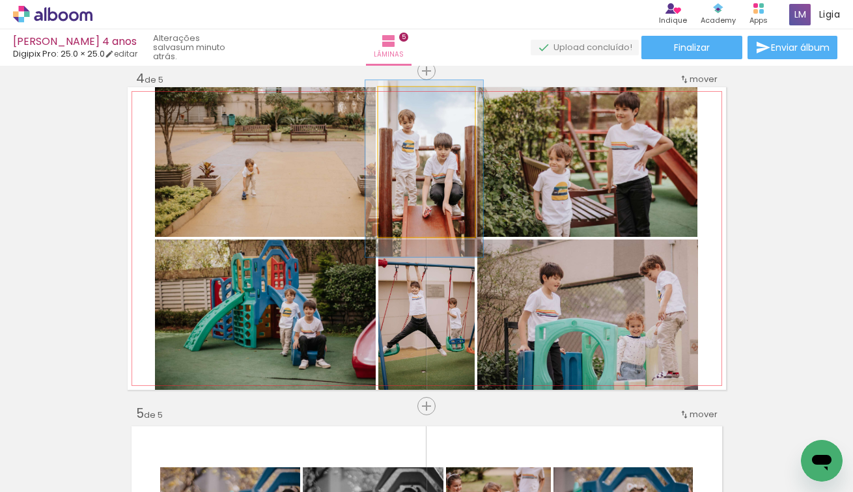
type paper-slider "118"
click at [418, 98] on div at bounding box center [417, 101] width 12 height 12
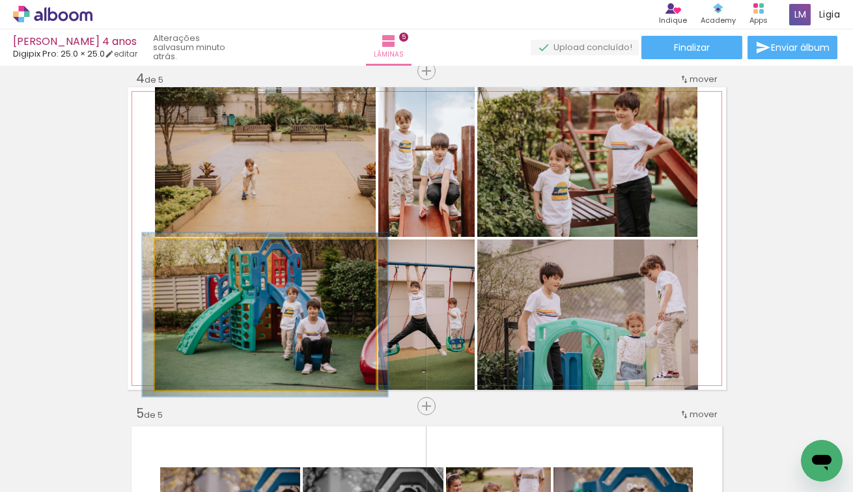
click at [188, 249] on div at bounding box center [190, 253] width 12 height 12
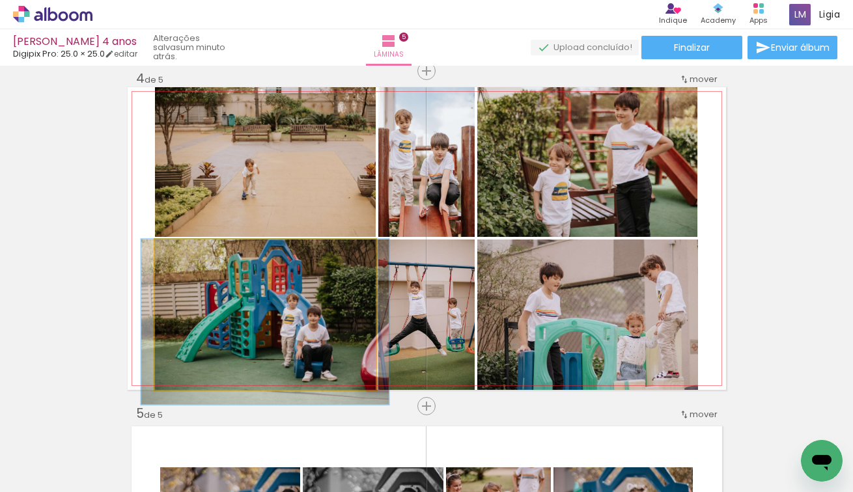
drag, startPoint x: 218, startPoint y: 287, endPoint x: 218, endPoint y: 305, distance: 17.6
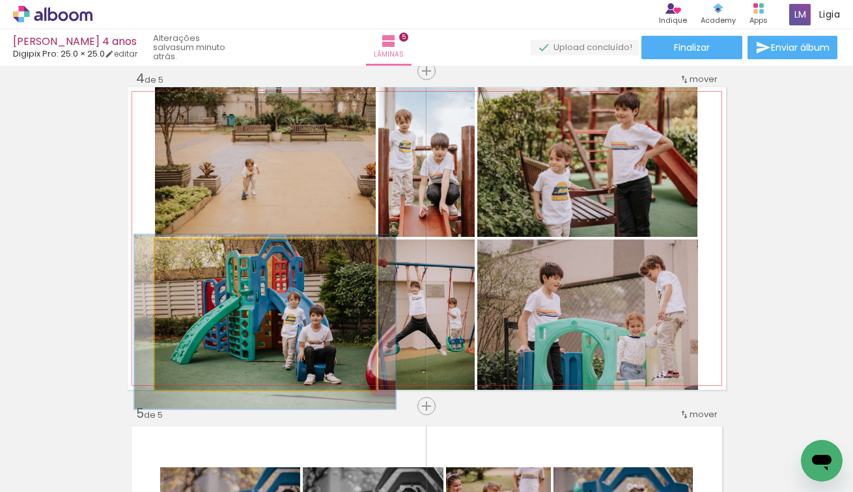
type paper-slider "119"
click at [193, 258] on div at bounding box center [193, 253] width 21 height 21
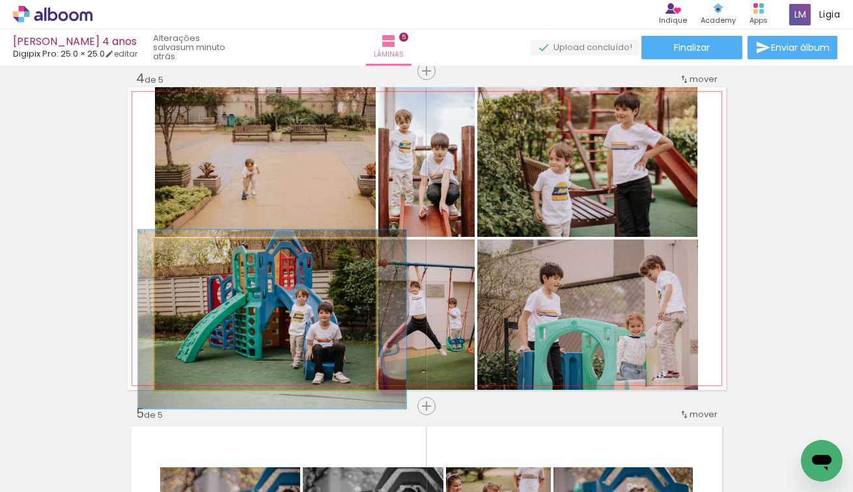
drag, startPoint x: 240, startPoint y: 307, endPoint x: 247, endPoint y: 304, distance: 7.3
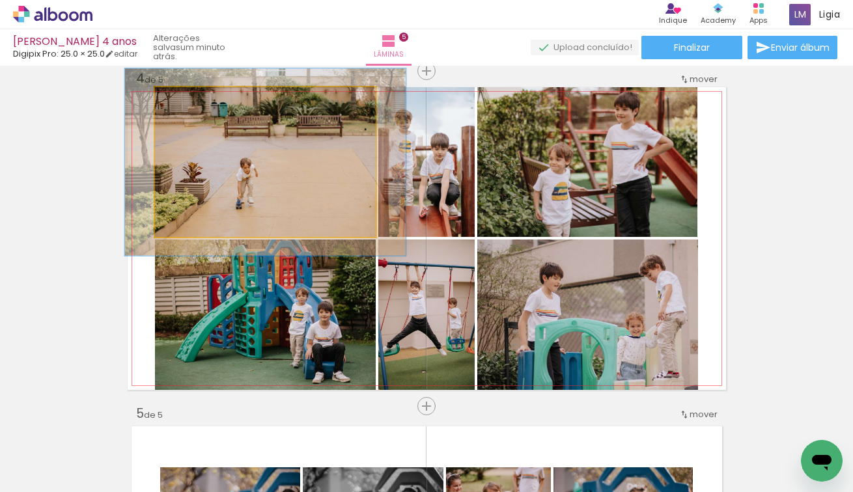
drag, startPoint x: 187, startPoint y: 100, endPoint x: 198, endPoint y: 100, distance: 11.1
click at [198, 100] on div at bounding box center [197, 101] width 12 height 12
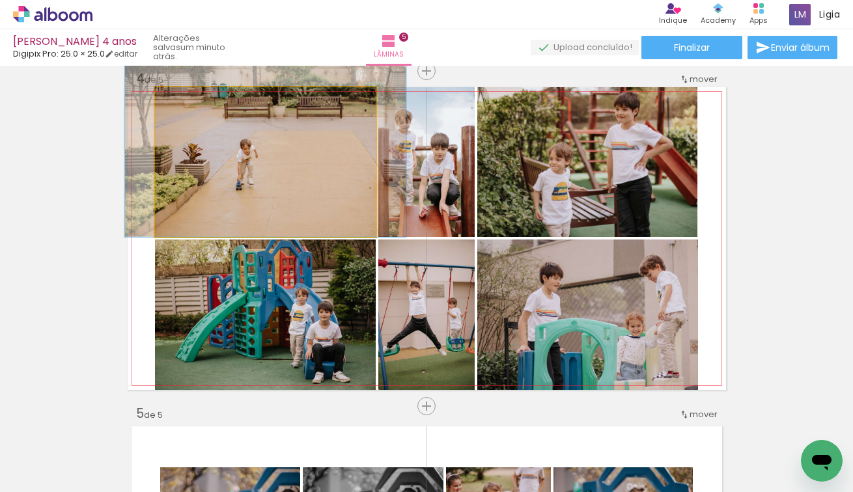
drag, startPoint x: 269, startPoint y: 162, endPoint x: 267, endPoint y: 129, distance: 33.2
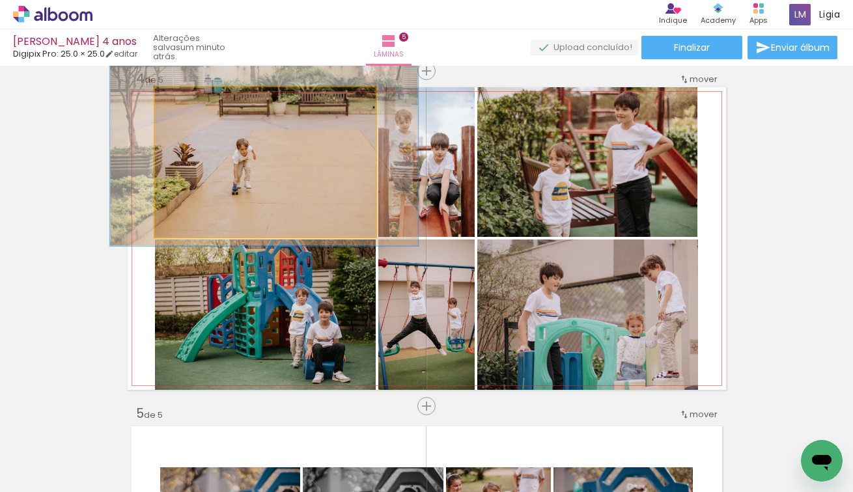
click at [202, 102] on div at bounding box center [204, 101] width 12 height 12
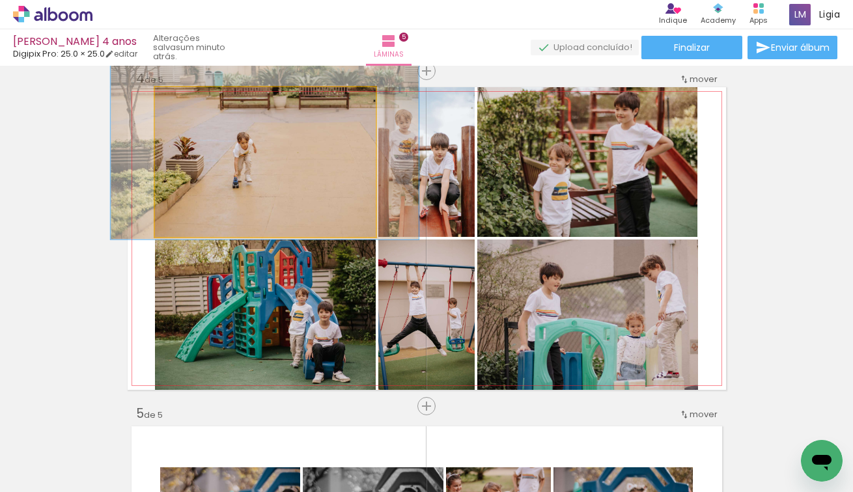
drag, startPoint x: 254, startPoint y: 145, endPoint x: 255, endPoint y: 139, distance: 6.5
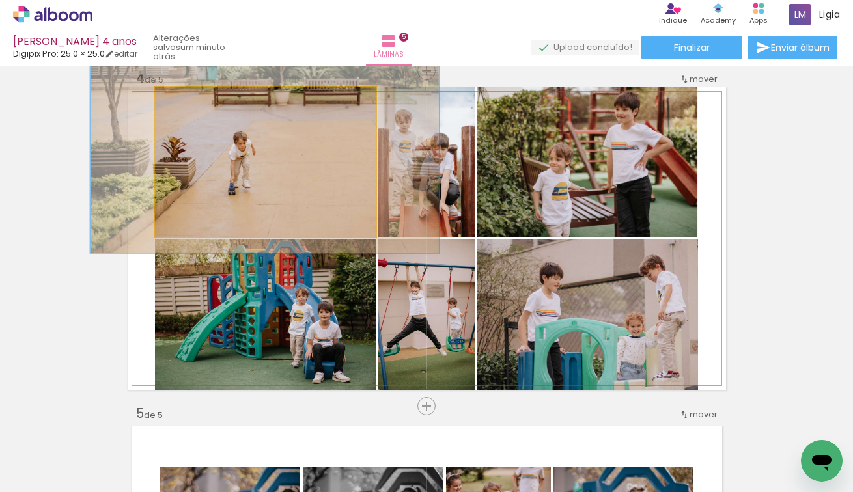
drag, startPoint x: 208, startPoint y: 100, endPoint x: 217, endPoint y: 100, distance: 9.8
click at [217, 100] on div at bounding box center [213, 101] width 12 height 12
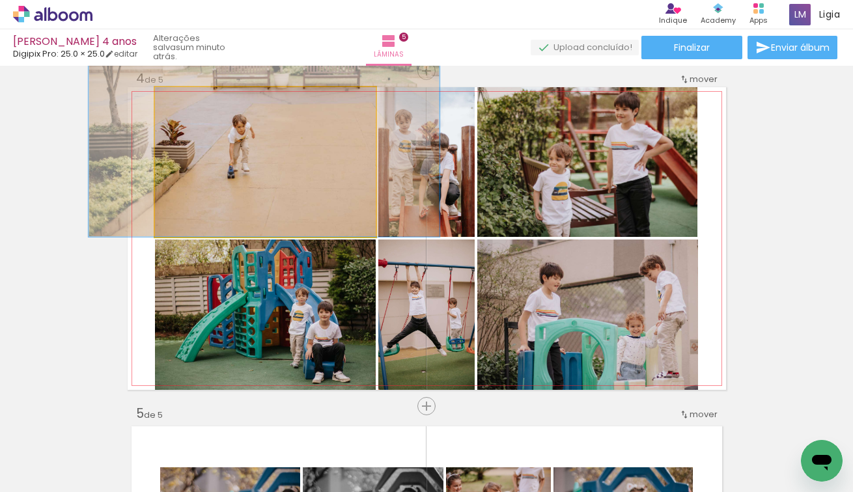
drag, startPoint x: 287, startPoint y: 138, endPoint x: 286, endPoint y: 115, distance: 22.8
click at [203, 100] on div at bounding box center [213, 100] width 21 height 21
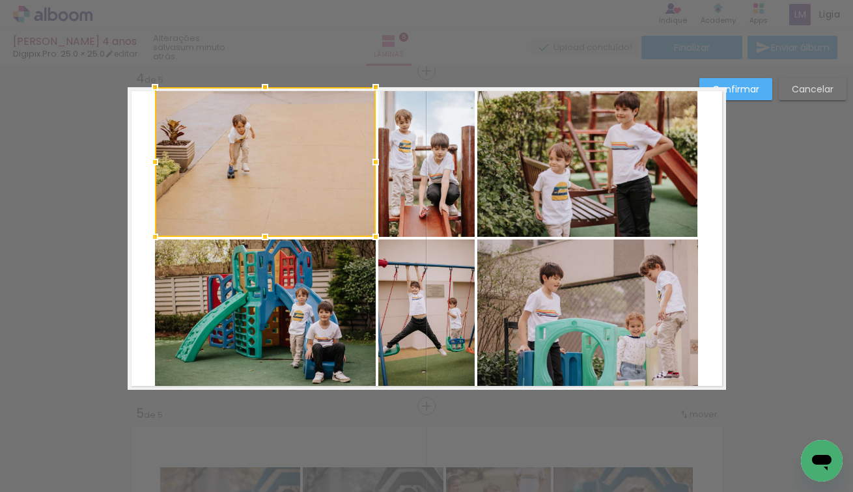
click at [238, 59] on div at bounding box center [426, 33] width 853 height 66
click at [841, 84] on paper-button "Cancelar" at bounding box center [812, 89] width 68 height 22
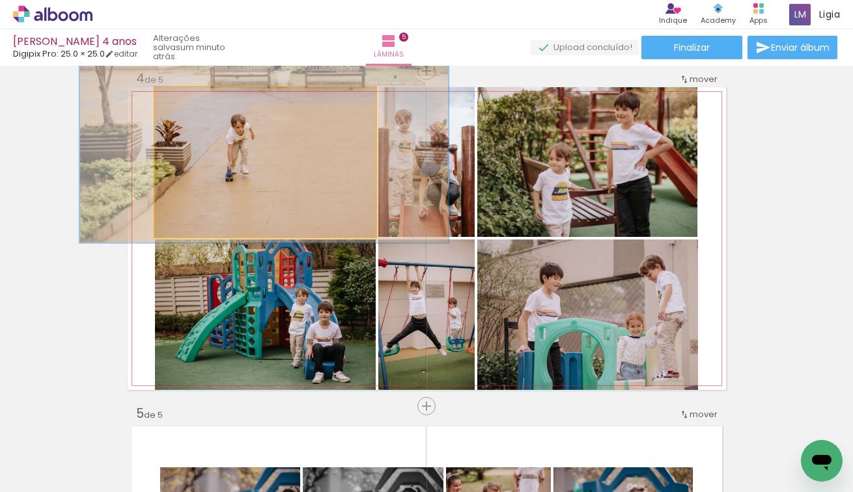
type paper-slider "164"
click at [213, 98] on div at bounding box center [217, 100] width 21 height 21
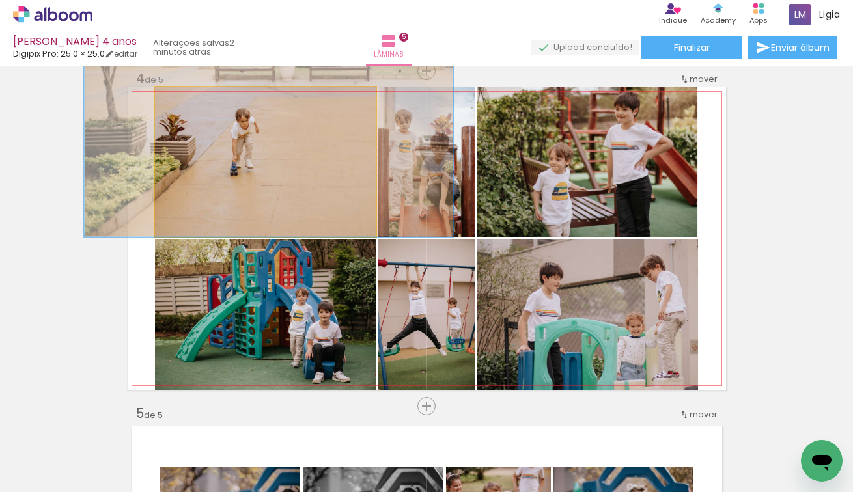
drag, startPoint x: 325, startPoint y: 150, endPoint x: 329, endPoint y: 135, distance: 15.6
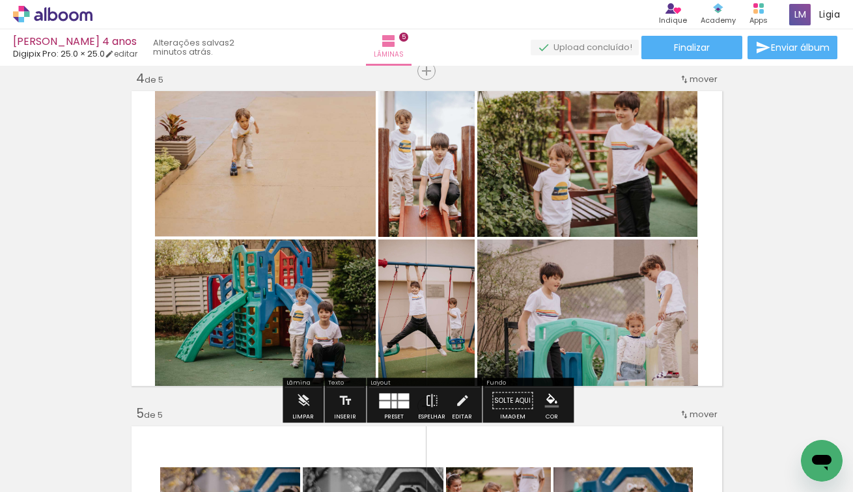
click at [763, 159] on div "Inserir lâmina 1 de 5 Inserir lâmina 2 de 5 Inserir lâmina 3 de 5 Inserir lâmin…" at bounding box center [426, 55] width 853 height 2012
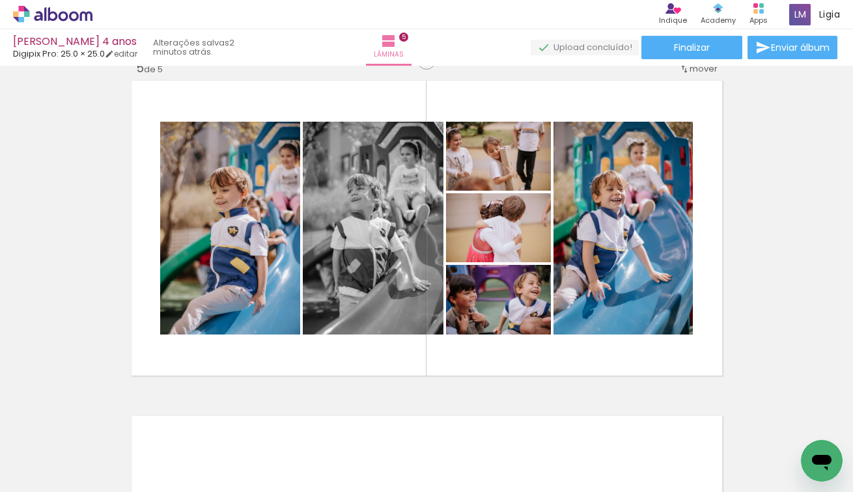
scroll to position [1366, 0]
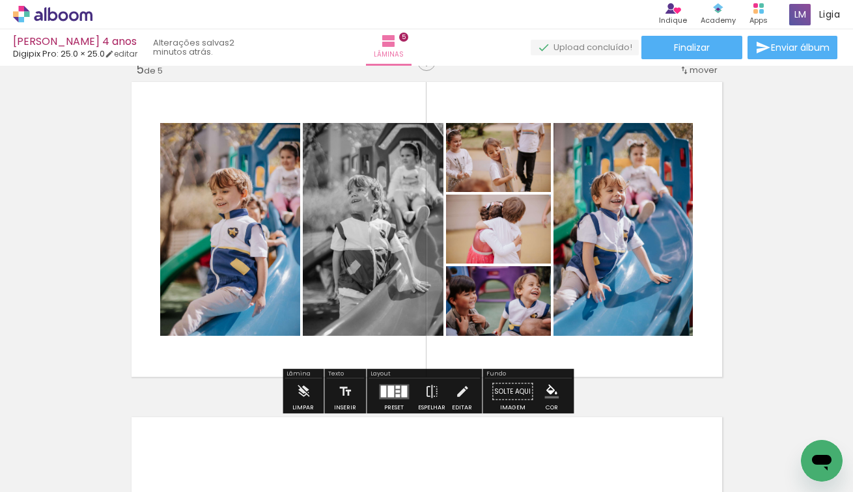
click at [401, 394] on div at bounding box center [404, 391] width 6 height 12
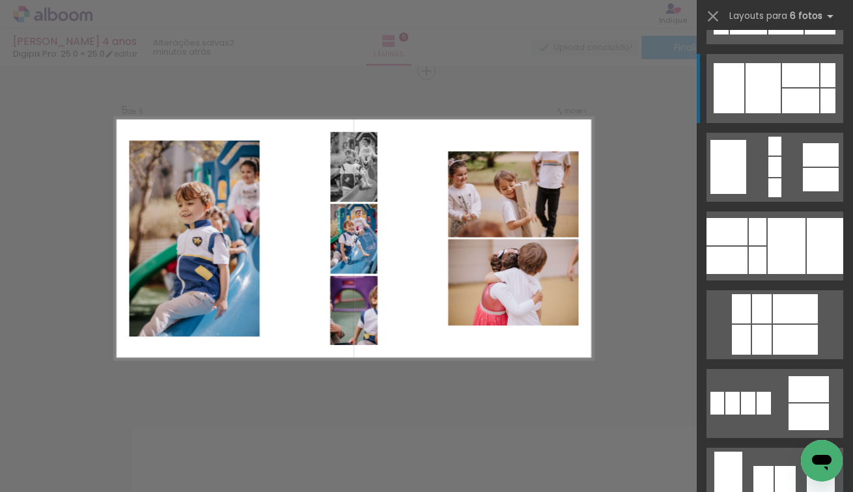
scroll to position [4345, 0]
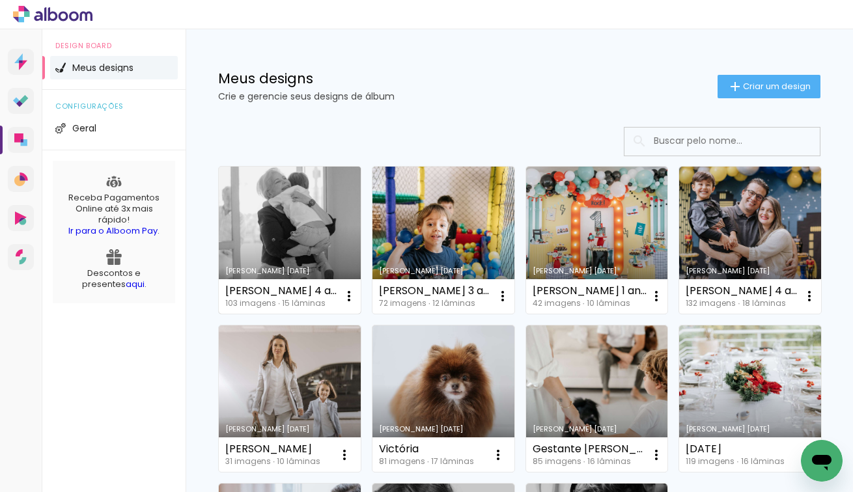
click at [268, 241] on link "Criado em [DATE]" at bounding box center [290, 240] width 142 height 147
click at [334, 243] on link "Criado em [DATE]" at bounding box center [290, 240] width 142 height 147
